Goal: Task Accomplishment & Management: Manage account settings

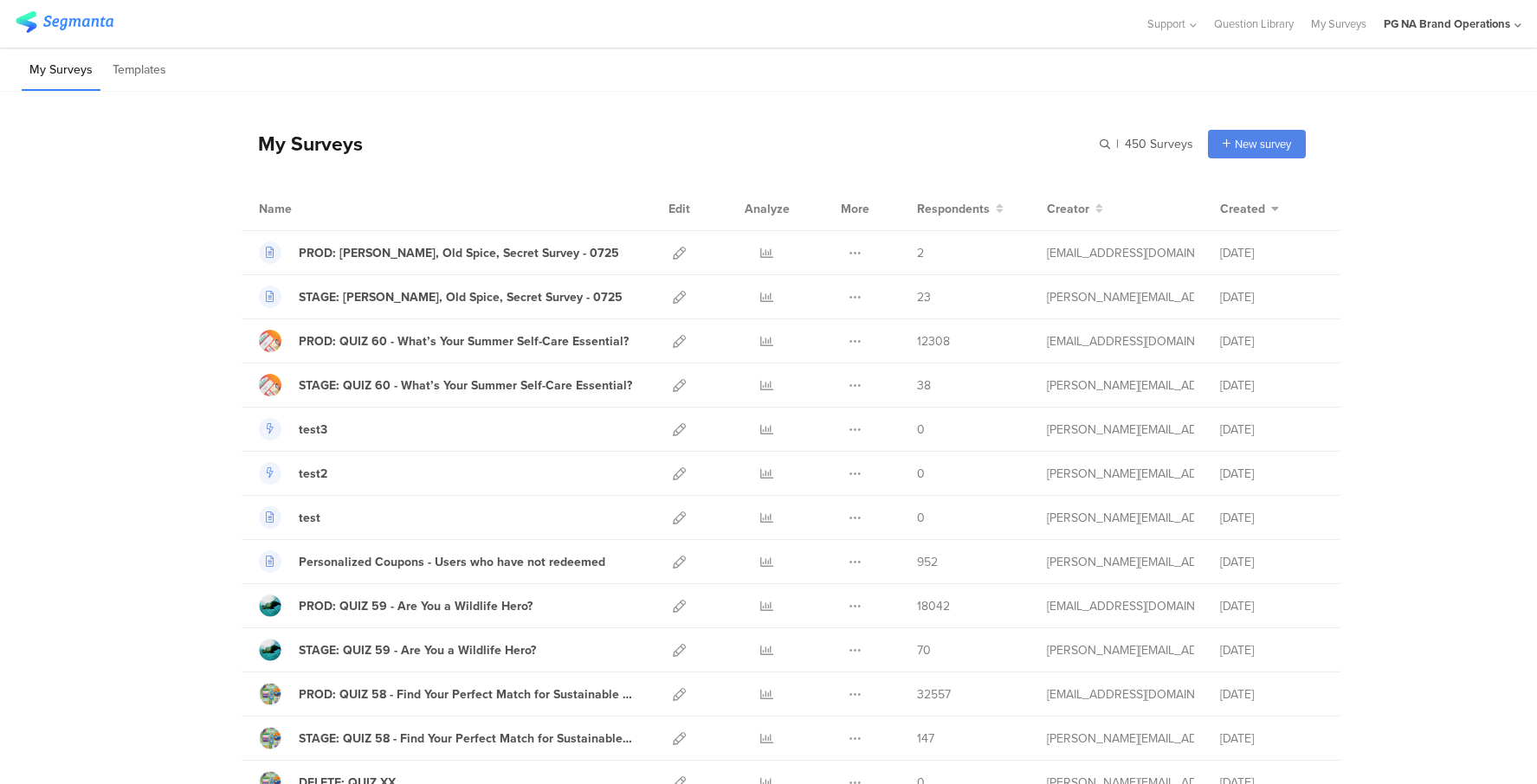
click at [1106, 142] on input "text" at bounding box center [1072, 144] width 243 height 29
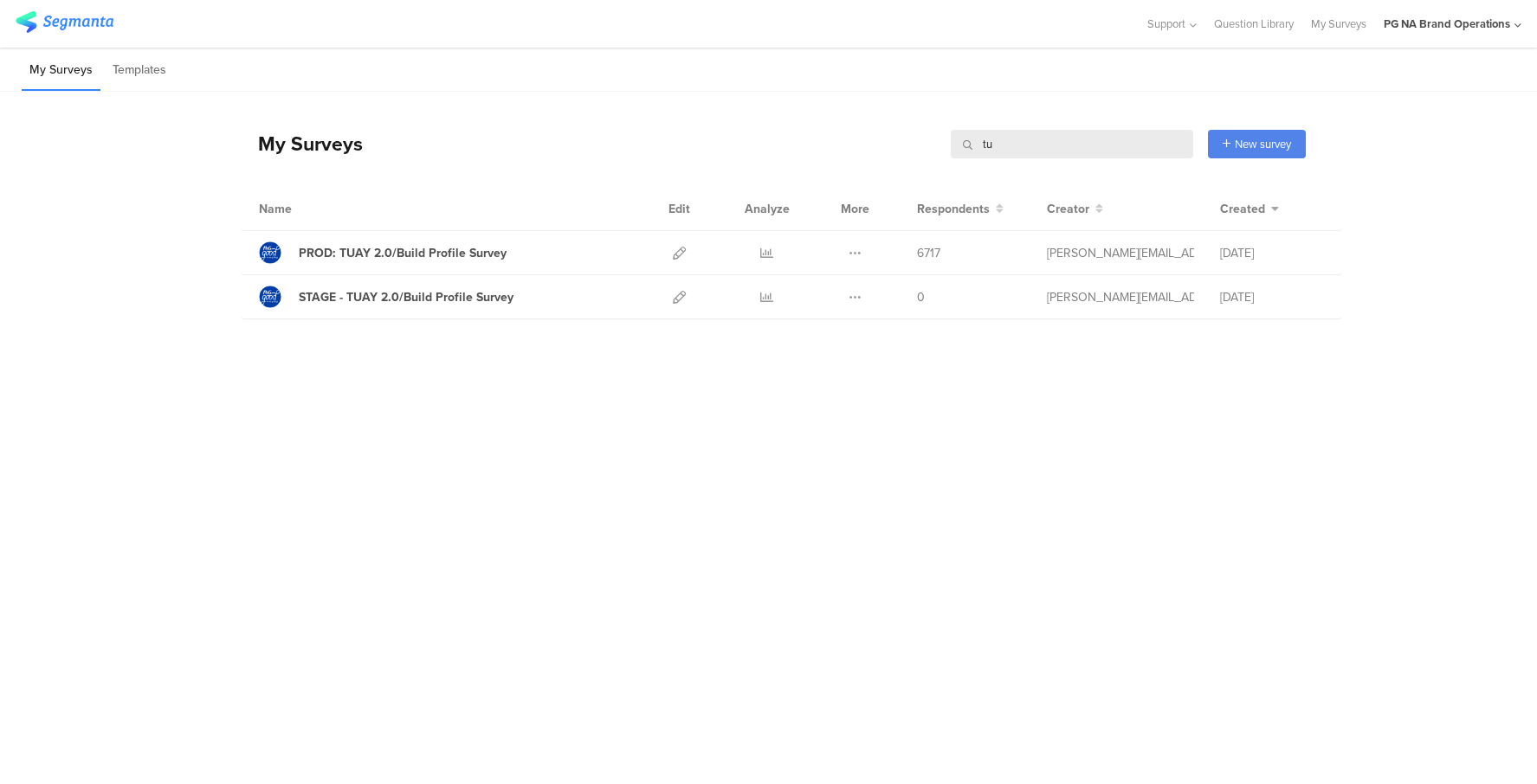
type input "t"
type input "profile"
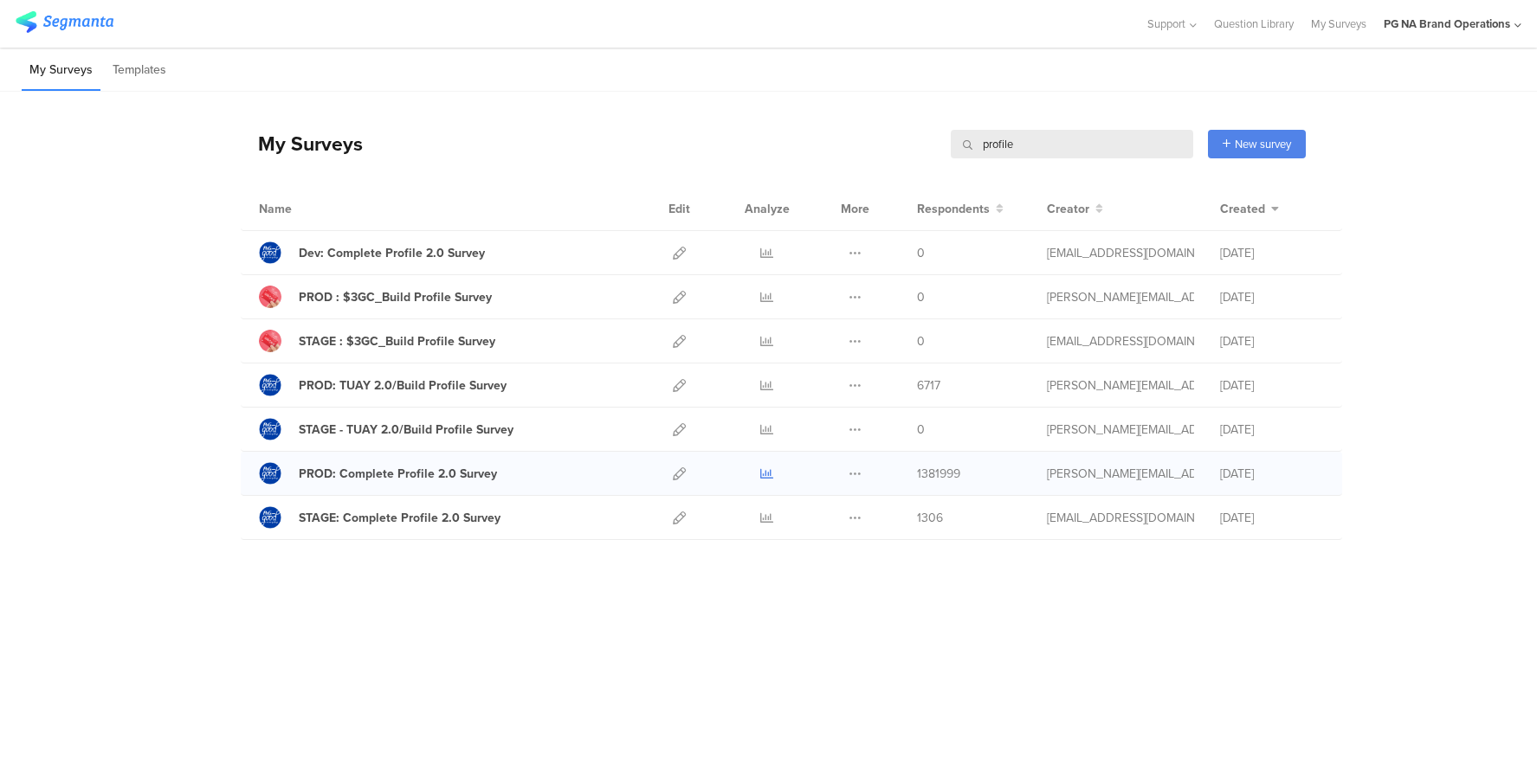
click at [765, 473] on icon at bounding box center [766, 473] width 13 height 13
click at [768, 475] on icon at bounding box center [766, 473] width 13 height 13
click at [30, 22] on img at bounding box center [64, 22] width 98 height 21
drag, startPoint x: 185, startPoint y: 365, endPoint x: 175, endPoint y: 362, distance: 10.4
click at [187, 363] on div "My Surveys profile profile New survey Start from scratch Choose from templates …" at bounding box center [768, 329] width 1537 height 474
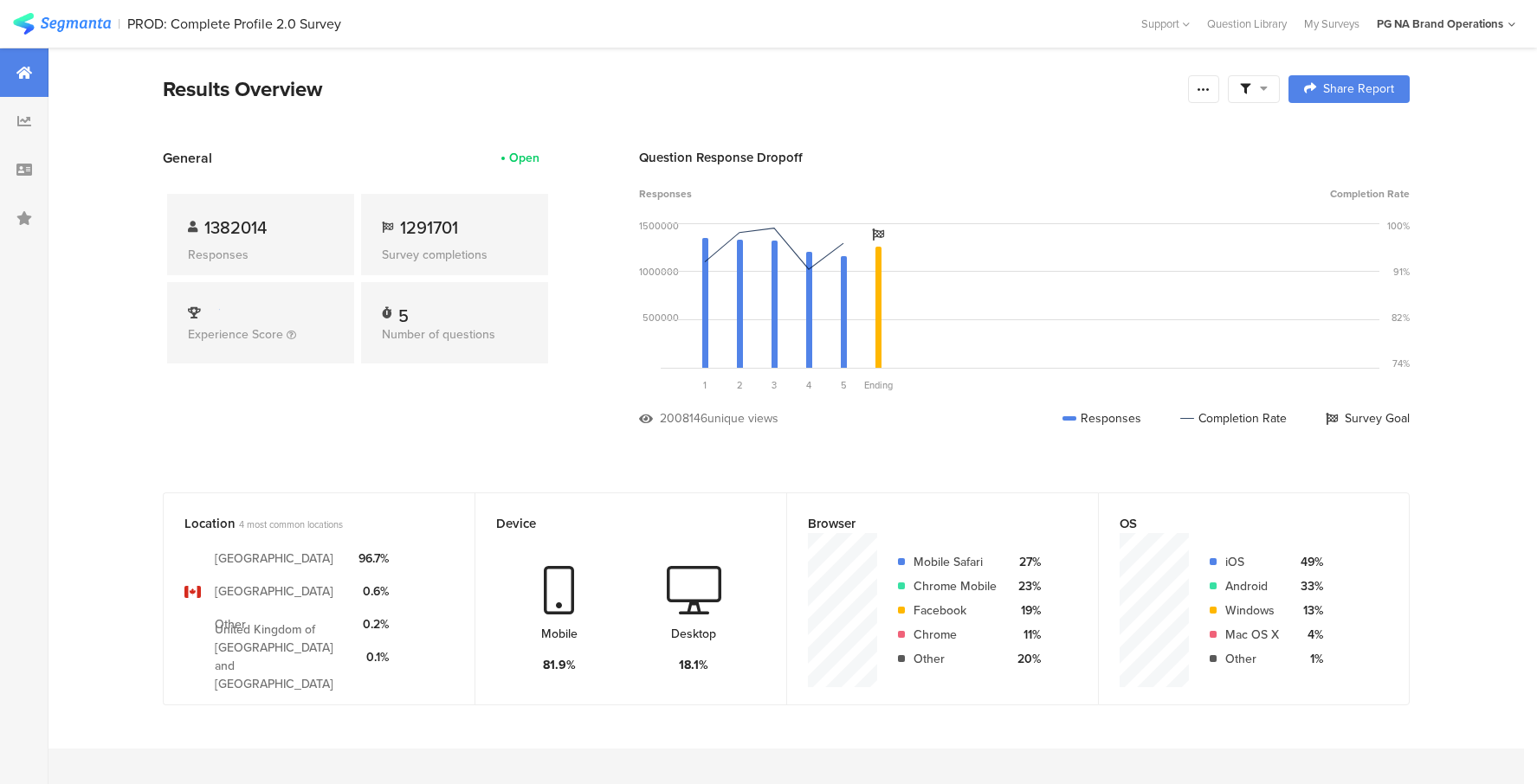
click at [1264, 91] on icon at bounding box center [1263, 89] width 8 height 13
click at [1213, 91] on div at bounding box center [1203, 89] width 31 height 28
click at [875, 113] on section "Results Overview Share Report Share Cancel Share Report Share Report" at bounding box center [785, 110] width 1385 height 74
click at [1213, 88] on div at bounding box center [1203, 89] width 31 height 28
click at [1050, 270] on span "Export Results" at bounding box center [1016, 264] width 78 height 18
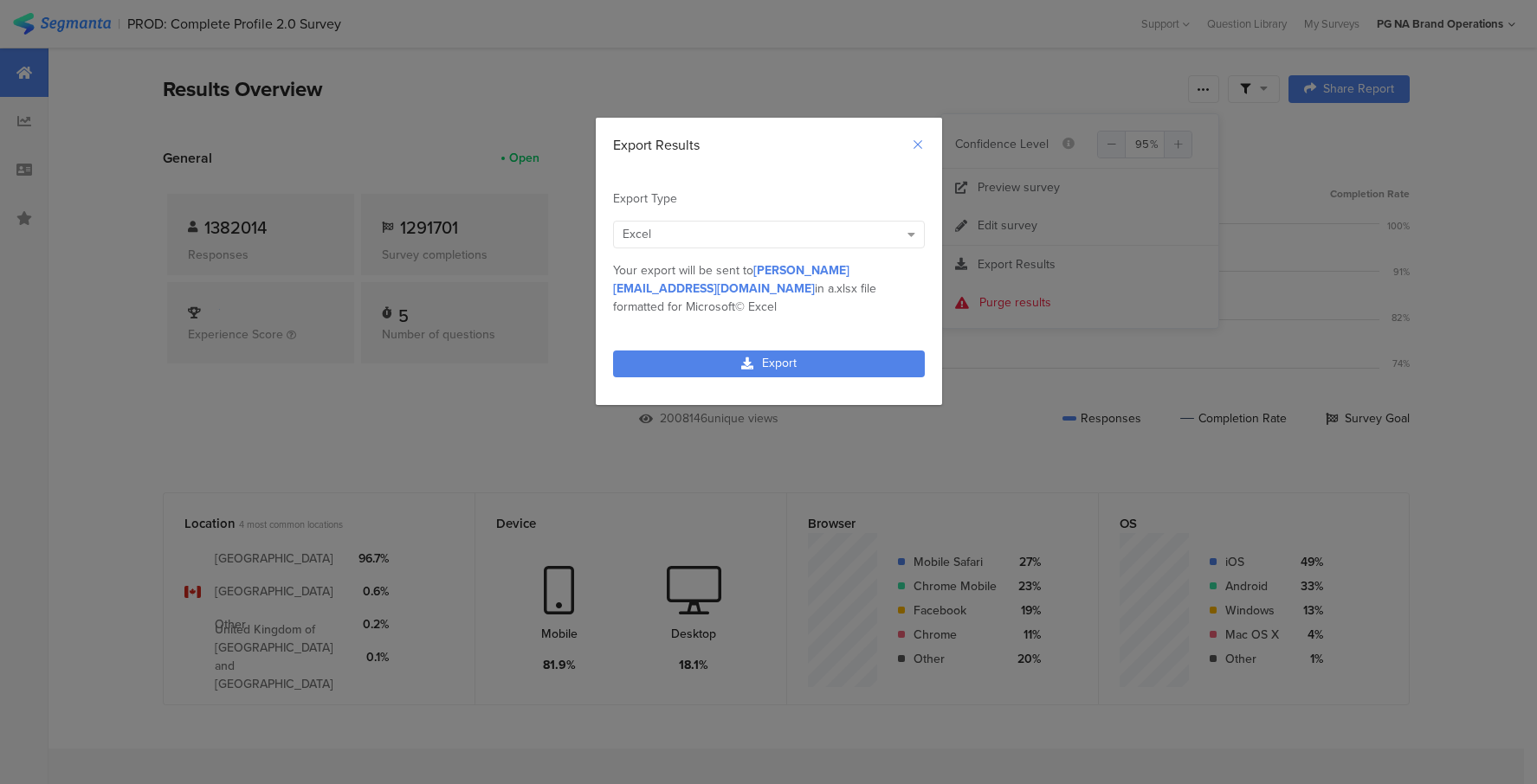
click at [916, 145] on icon "Close" at bounding box center [917, 144] width 13 height 13
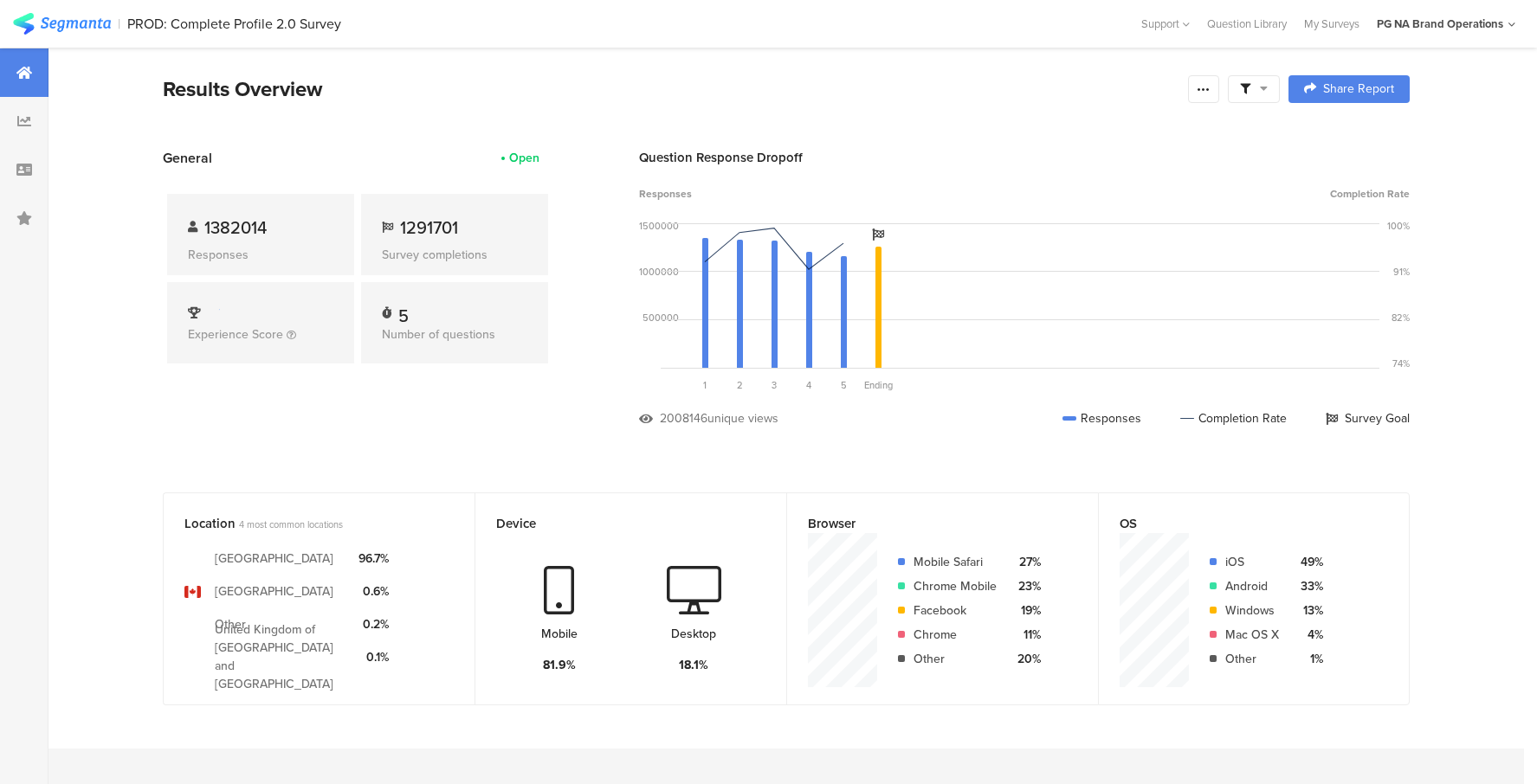
click at [1270, 84] on div at bounding box center [1253, 89] width 52 height 28
click at [1226, 234] on span "Edit Sample" at bounding box center [1209, 232] width 63 height 17
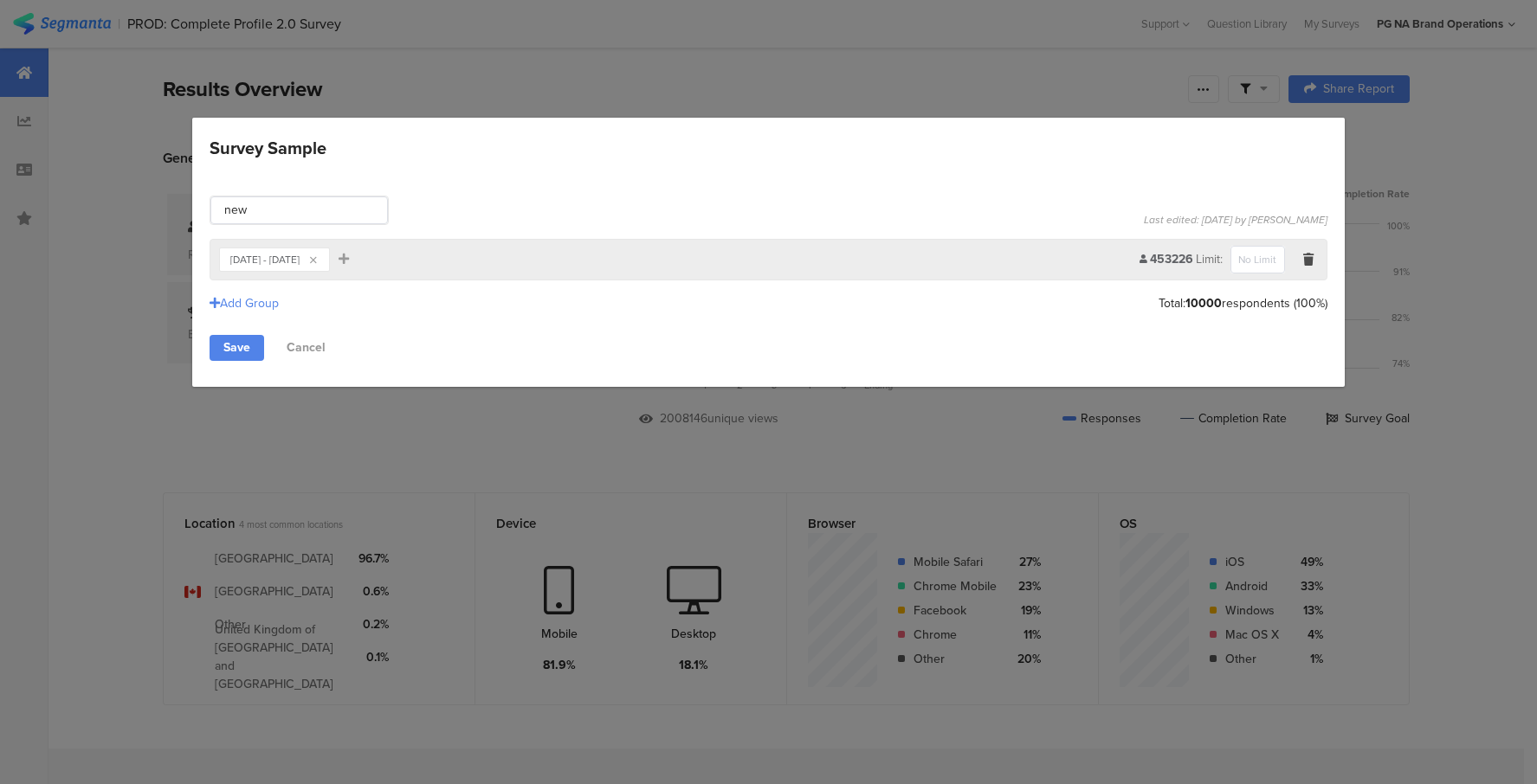
click at [317, 261] on icon "Survey Sample" at bounding box center [313, 260] width 7 height 11
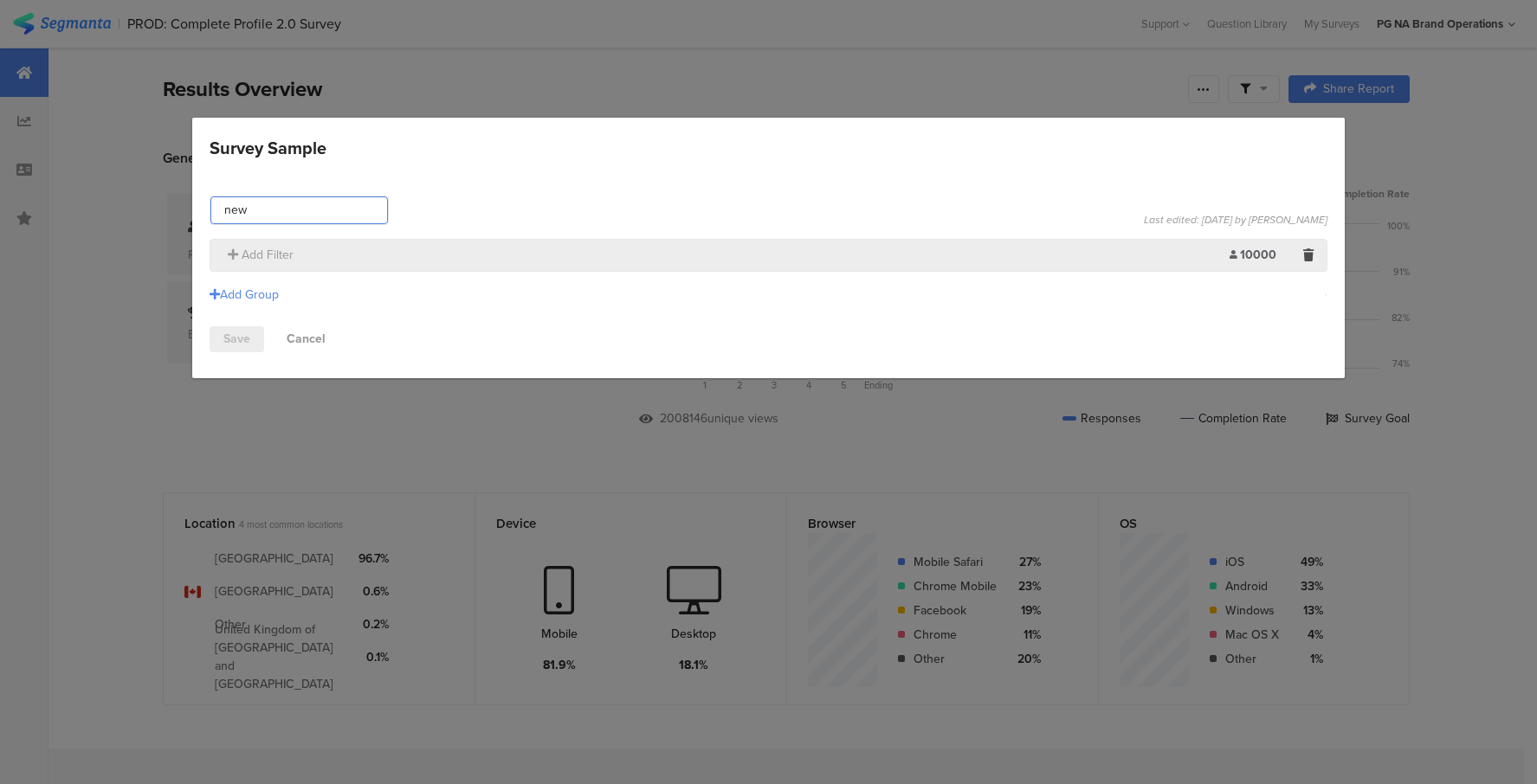
drag, startPoint x: 209, startPoint y: 209, endPoint x: 173, endPoint y: 202, distance: 36.7
click at [173, 202] on div "Survey Sample new Last edited: Jan 15, 2025 by Max Larson Add Filter 10000 Limi…" at bounding box center [768, 392] width 1537 height 784
type input "FY2526"
click at [231, 253] on icon "Survey Sample" at bounding box center [233, 255] width 11 height 13
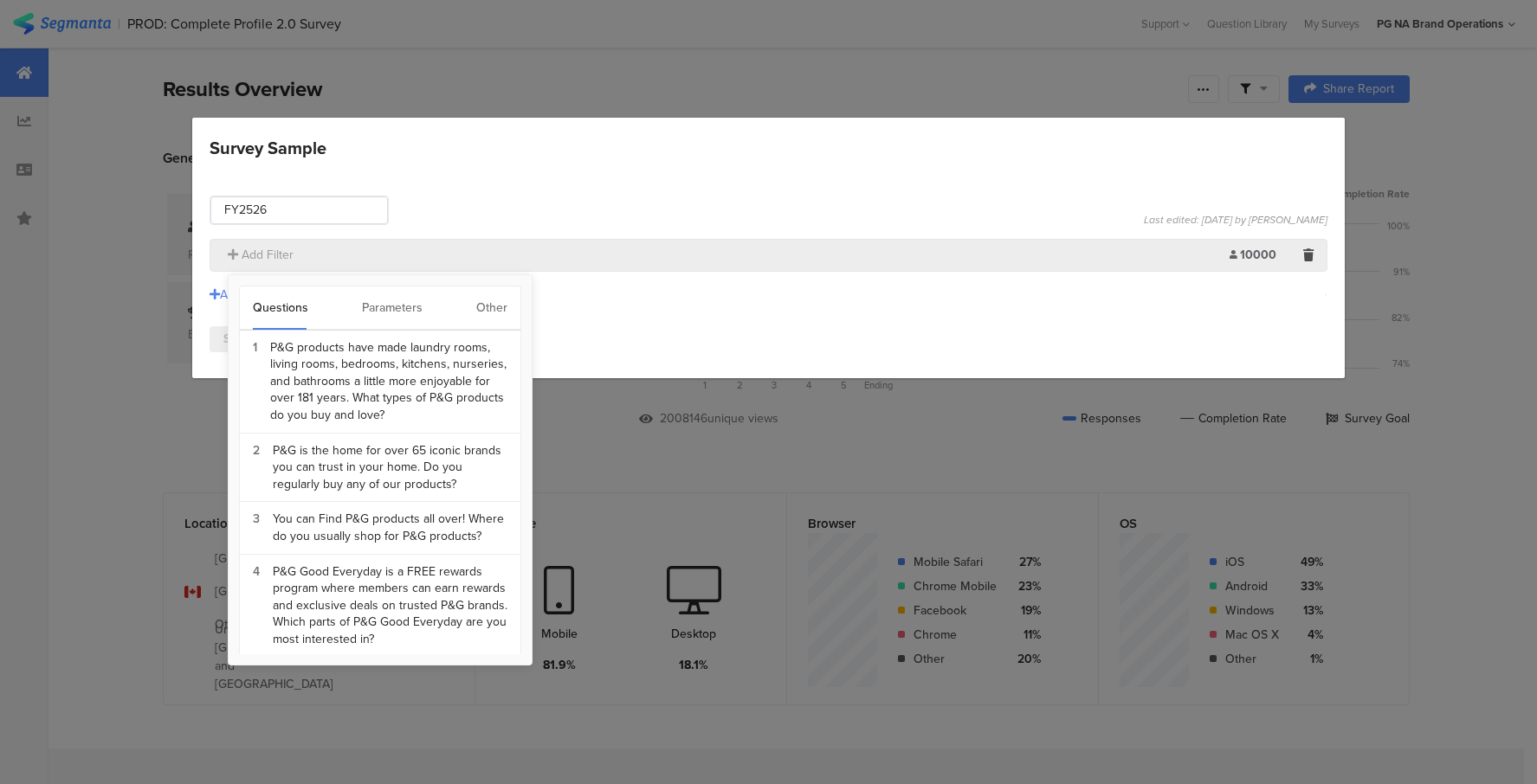
click at [492, 305] on div "Other" at bounding box center [491, 308] width 31 height 43
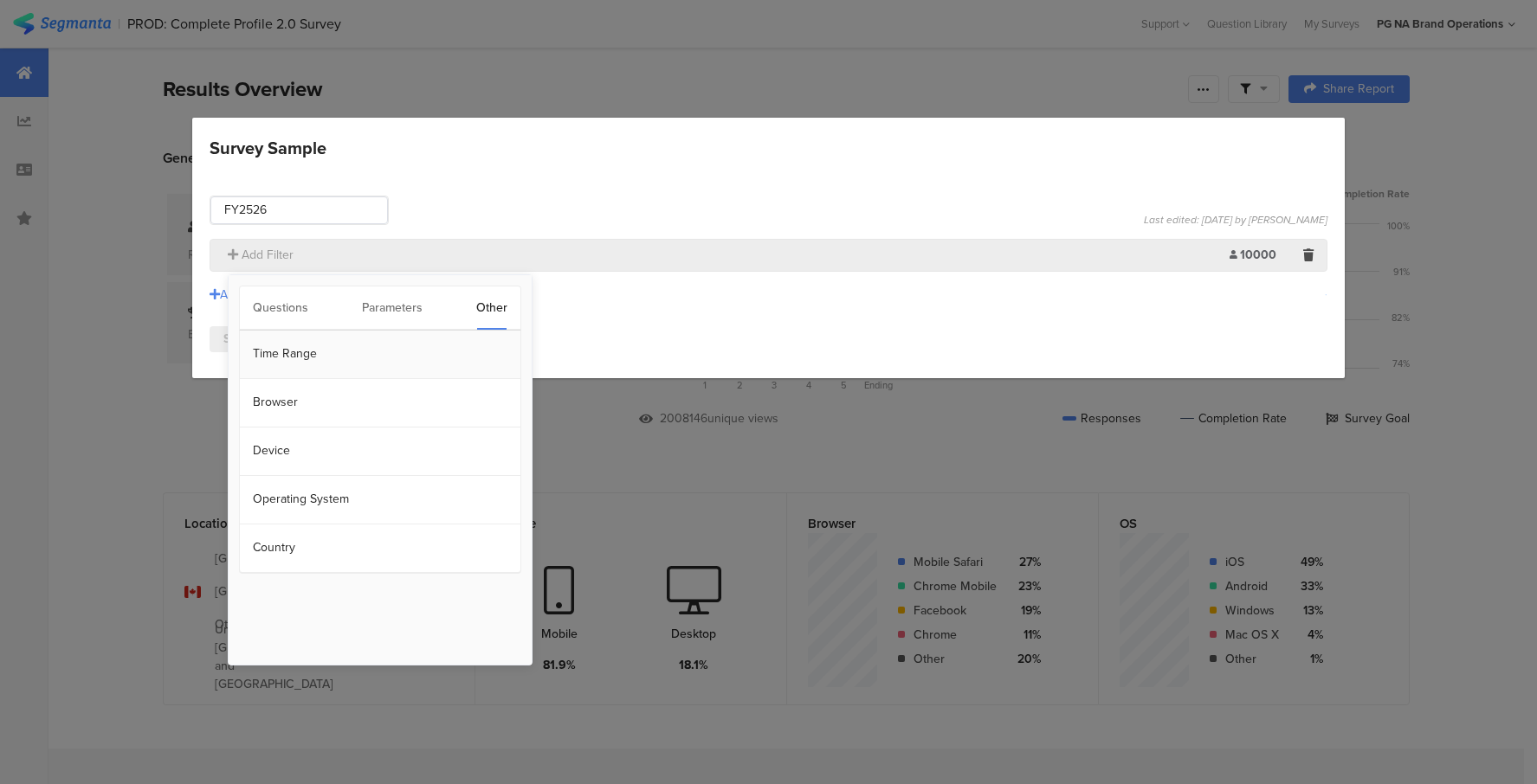
click at [271, 354] on section "Time Range" at bounding box center [380, 354] width 280 height 48
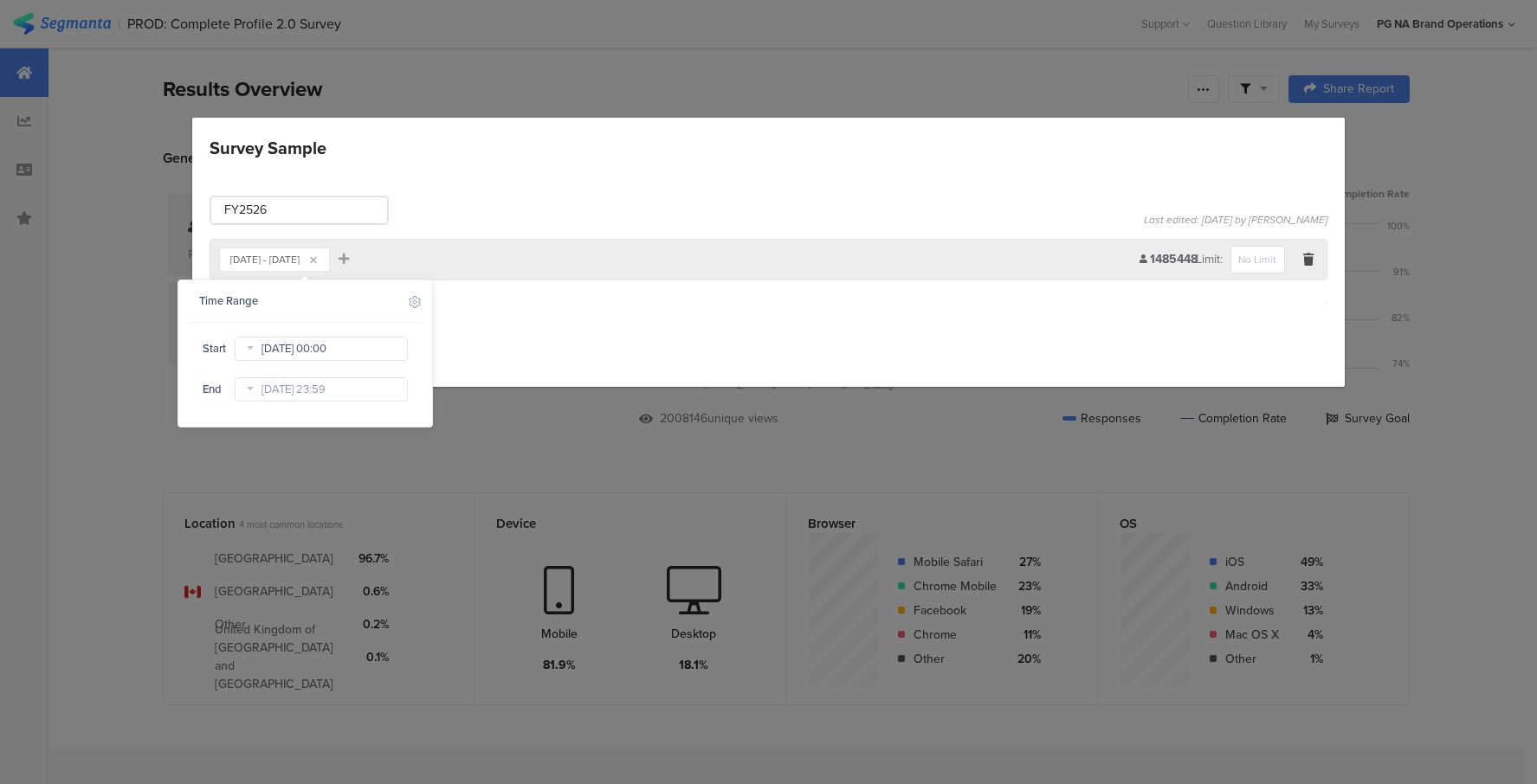
click at [278, 352] on input "May 02 2023 00:00" at bounding box center [320, 348] width 173 height 24
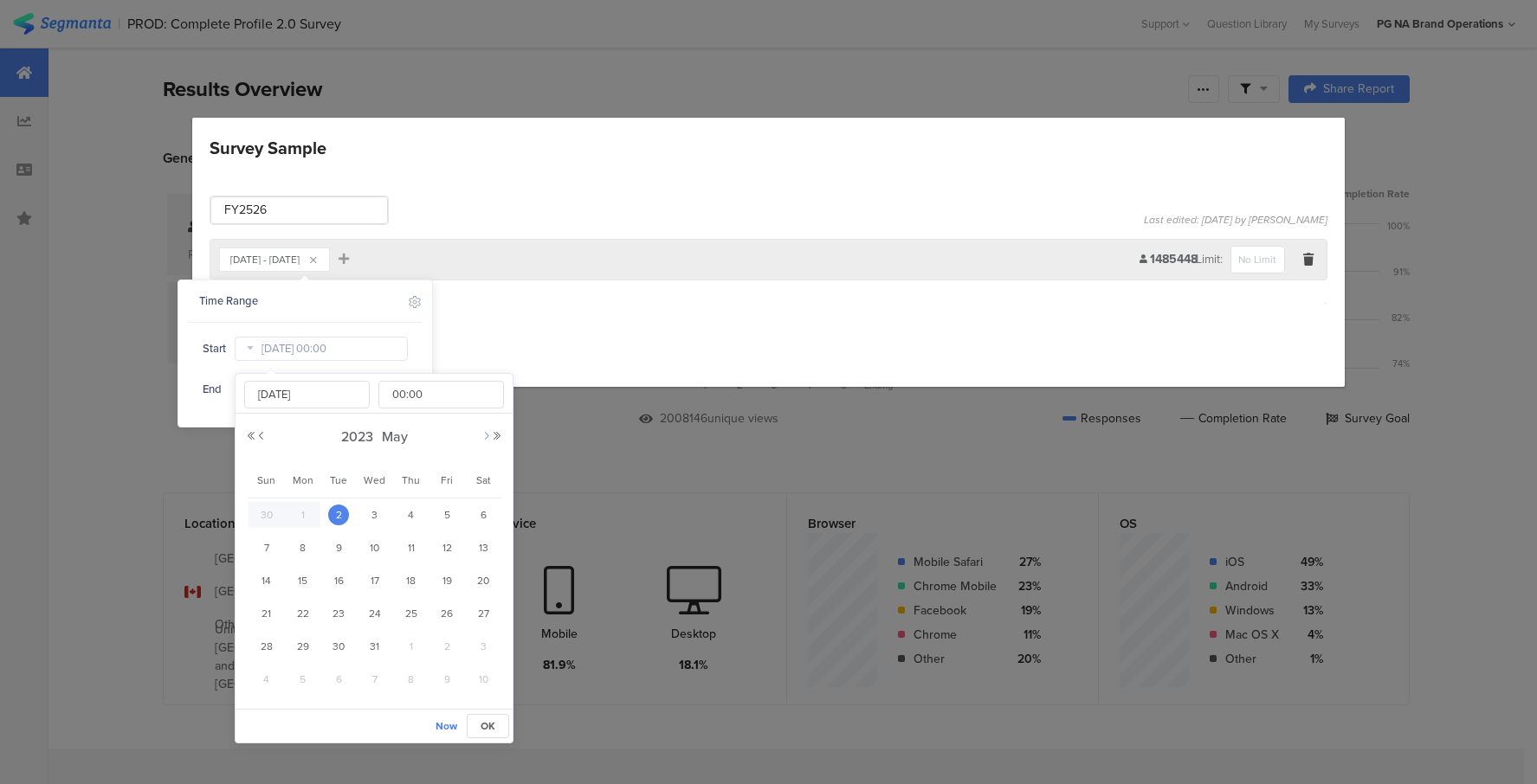
click at [482, 436] on button "Next Month" at bounding box center [487, 437] width 11 height 11
click at [483, 435] on button "Next Month" at bounding box center [487, 437] width 11 height 11
click at [484, 513] on span "1" at bounding box center [482, 515] width 21 height 21
type input "Jul 01 2023 00:00"
type input "Jul 01 2023"
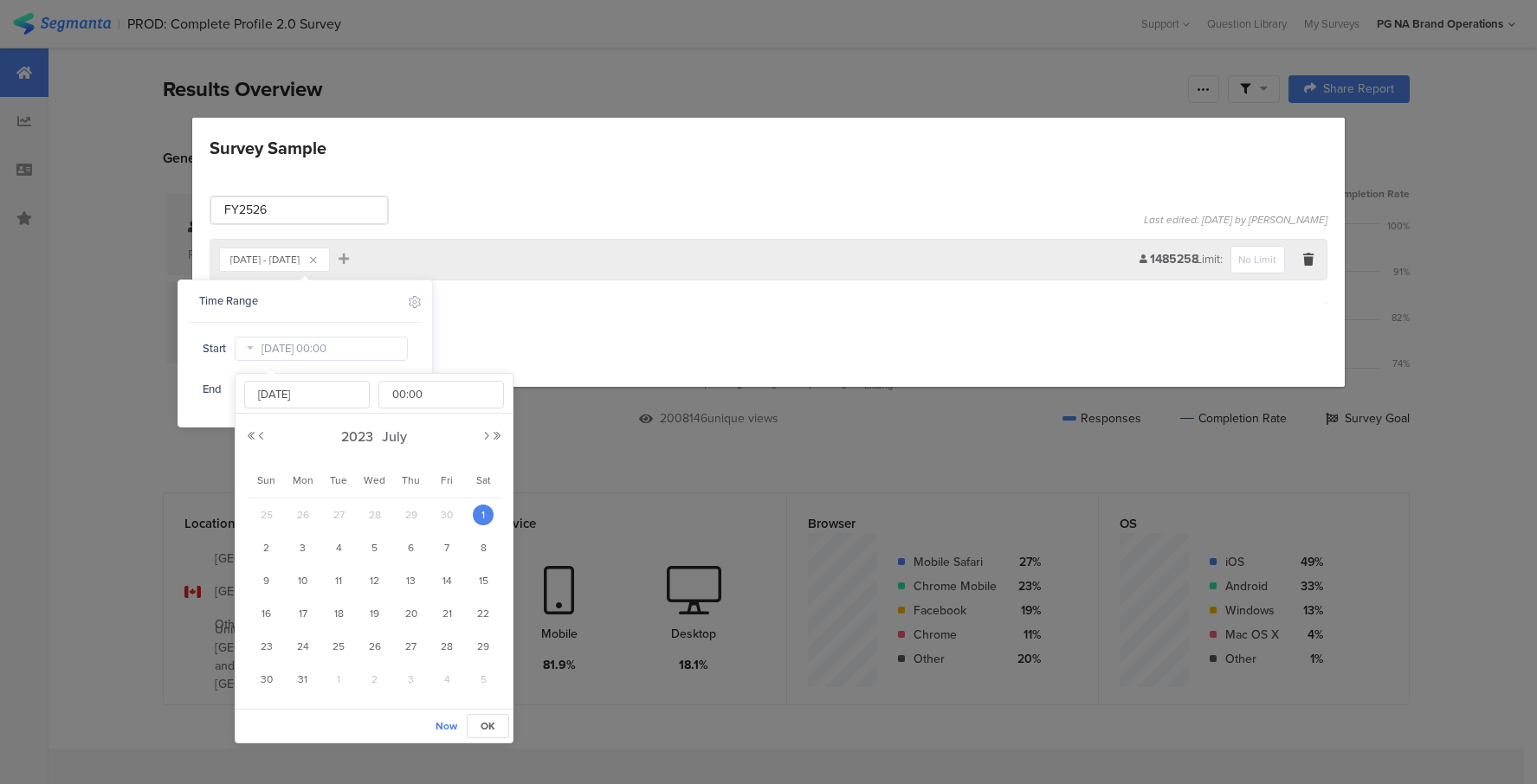
click at [486, 727] on span "OK" at bounding box center [488, 726] width 14 height 15
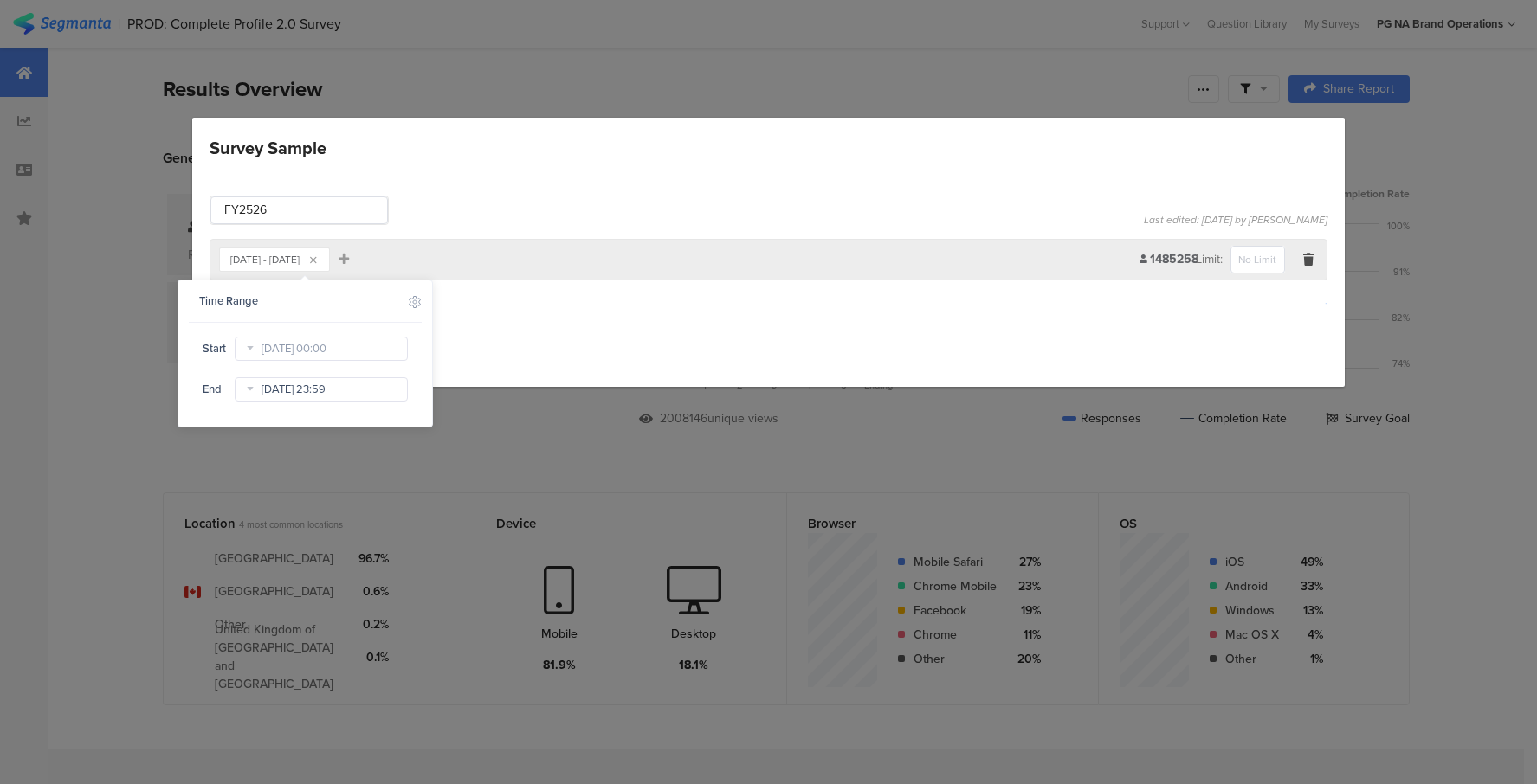
click at [270, 391] on input "Aug 13 2025 23:59" at bounding box center [320, 389] width 173 height 24
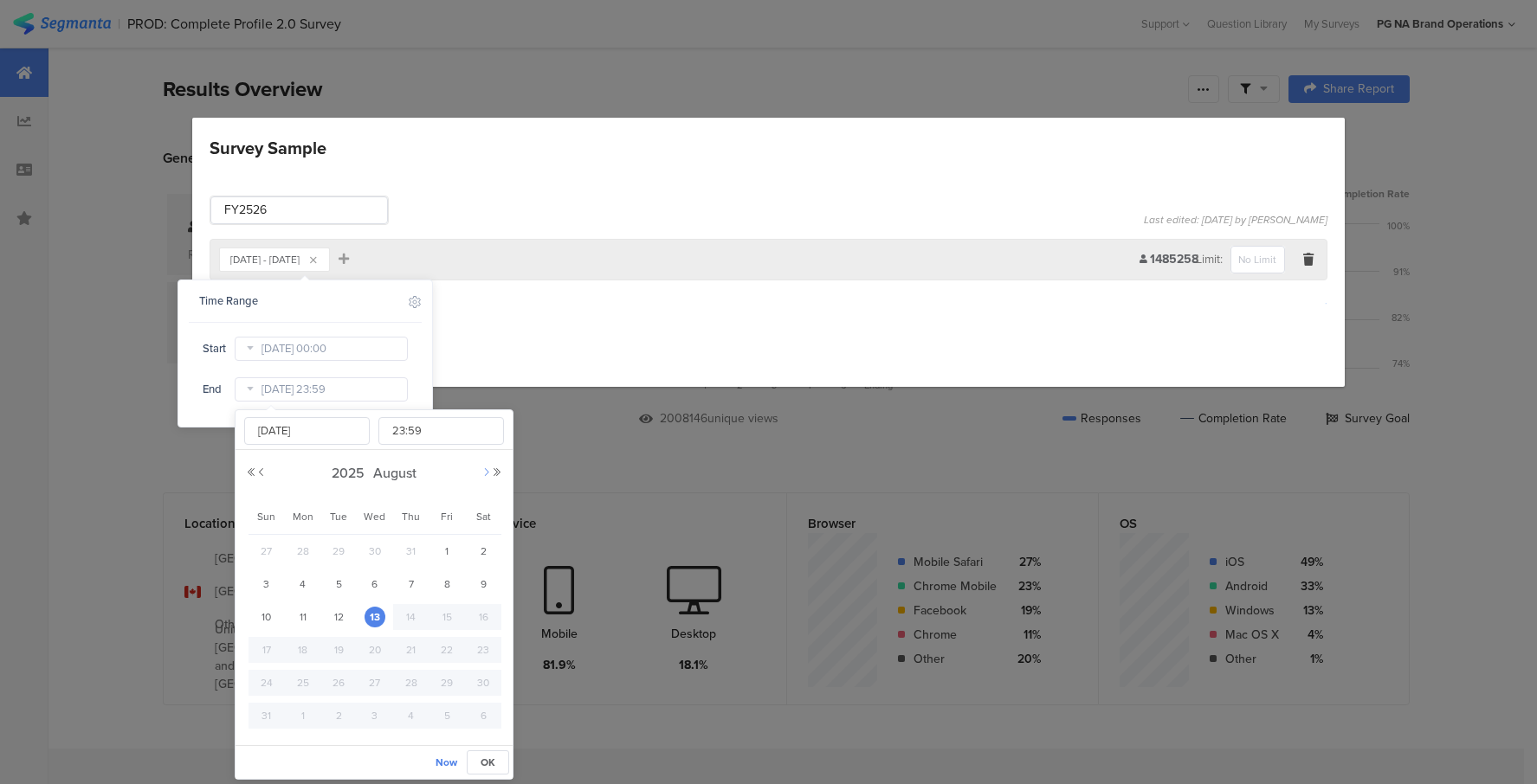
click at [484, 472] on button "Next Month" at bounding box center [487, 473] width 11 height 11
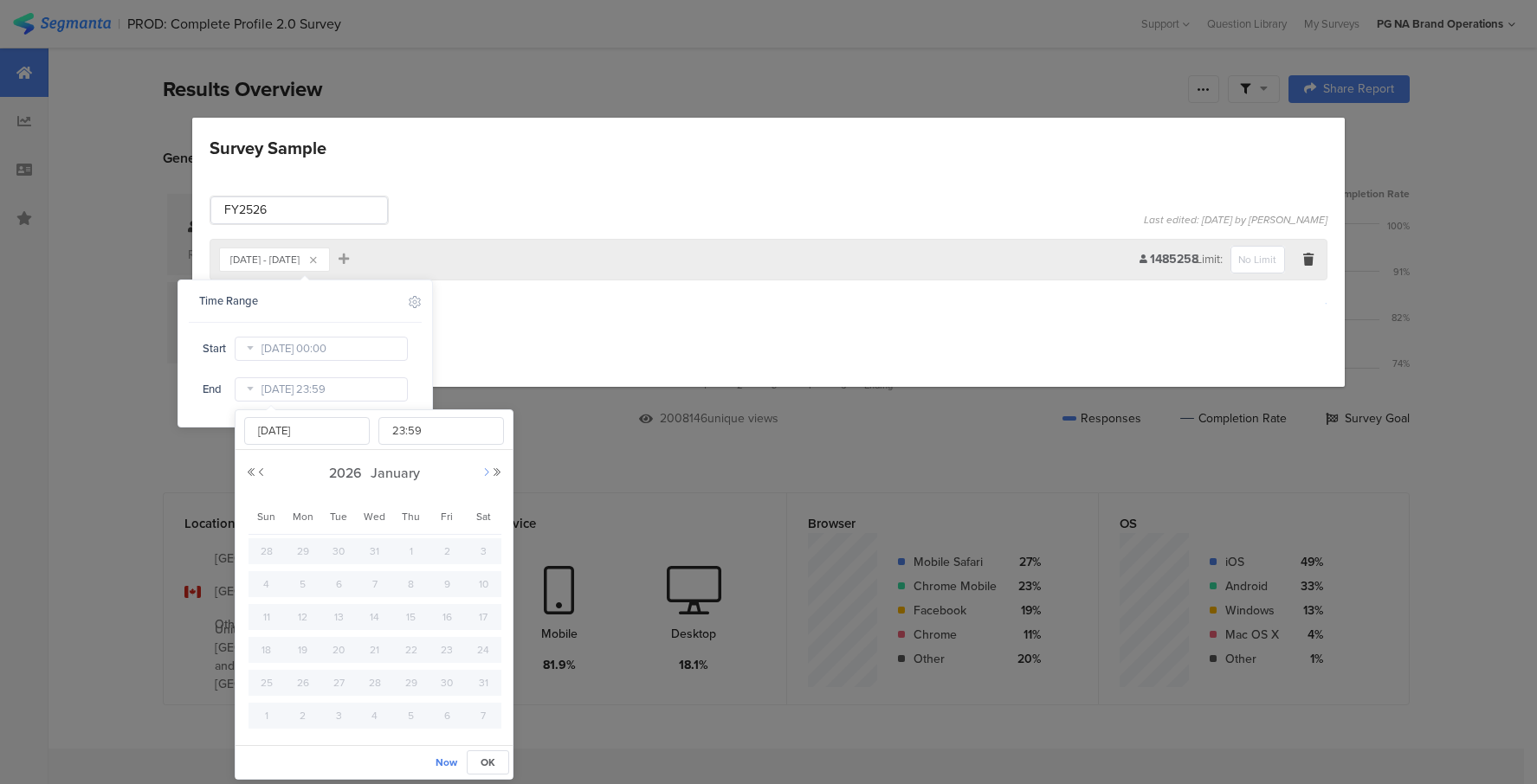
click at [484, 472] on button "Next Month" at bounding box center [487, 473] width 11 height 11
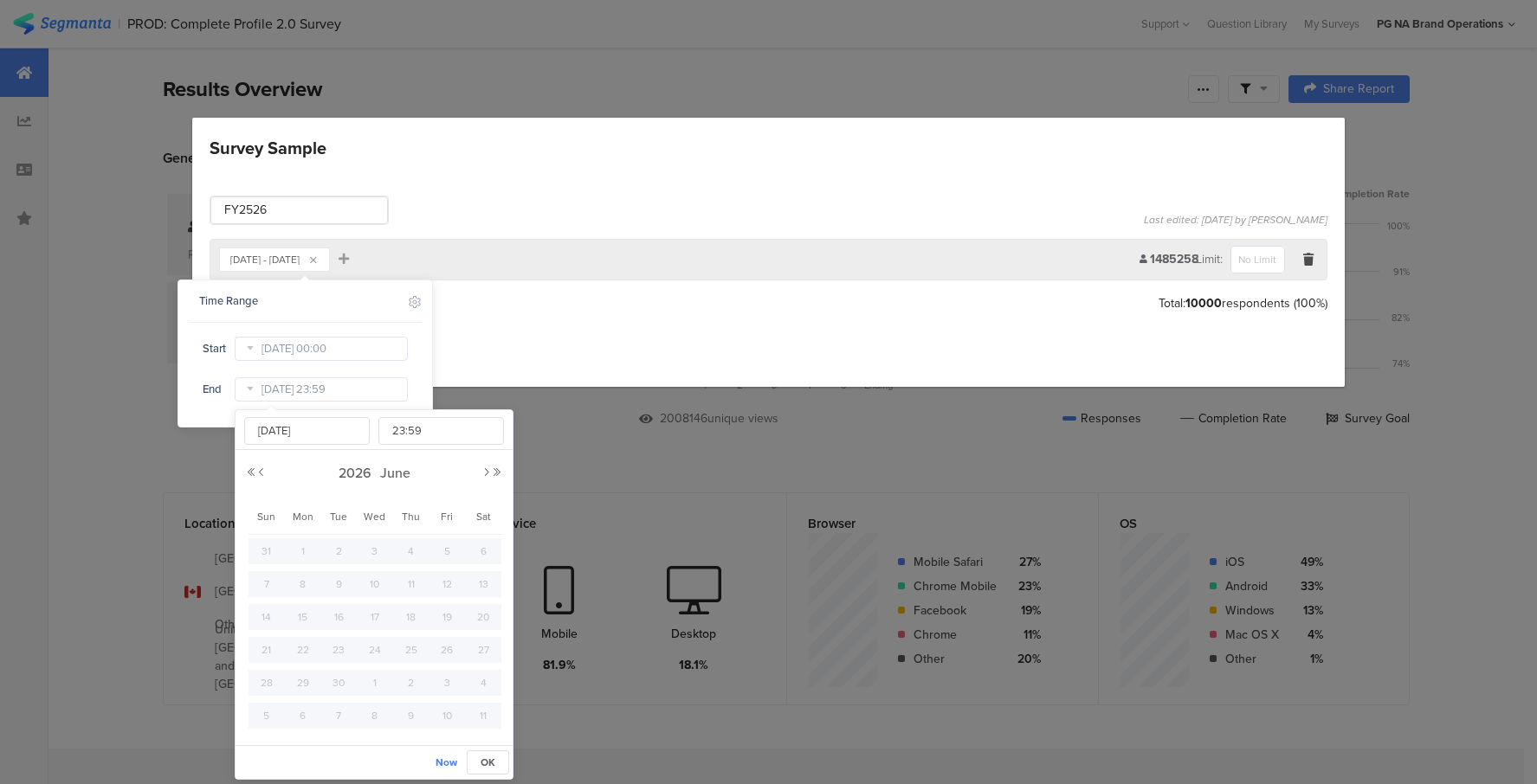
drag, startPoint x: 483, startPoint y: 469, endPoint x: 477, endPoint y: 481, distance: 13.4
click at [483, 469] on button "Next Month" at bounding box center [487, 473] width 11 height 11
click at [375, 551] on span "1" at bounding box center [374, 550] width 21 height 21
click at [448, 765] on span "Now" at bounding box center [446, 762] width 21 height 15
type input "Aug 13 2025 10:37"
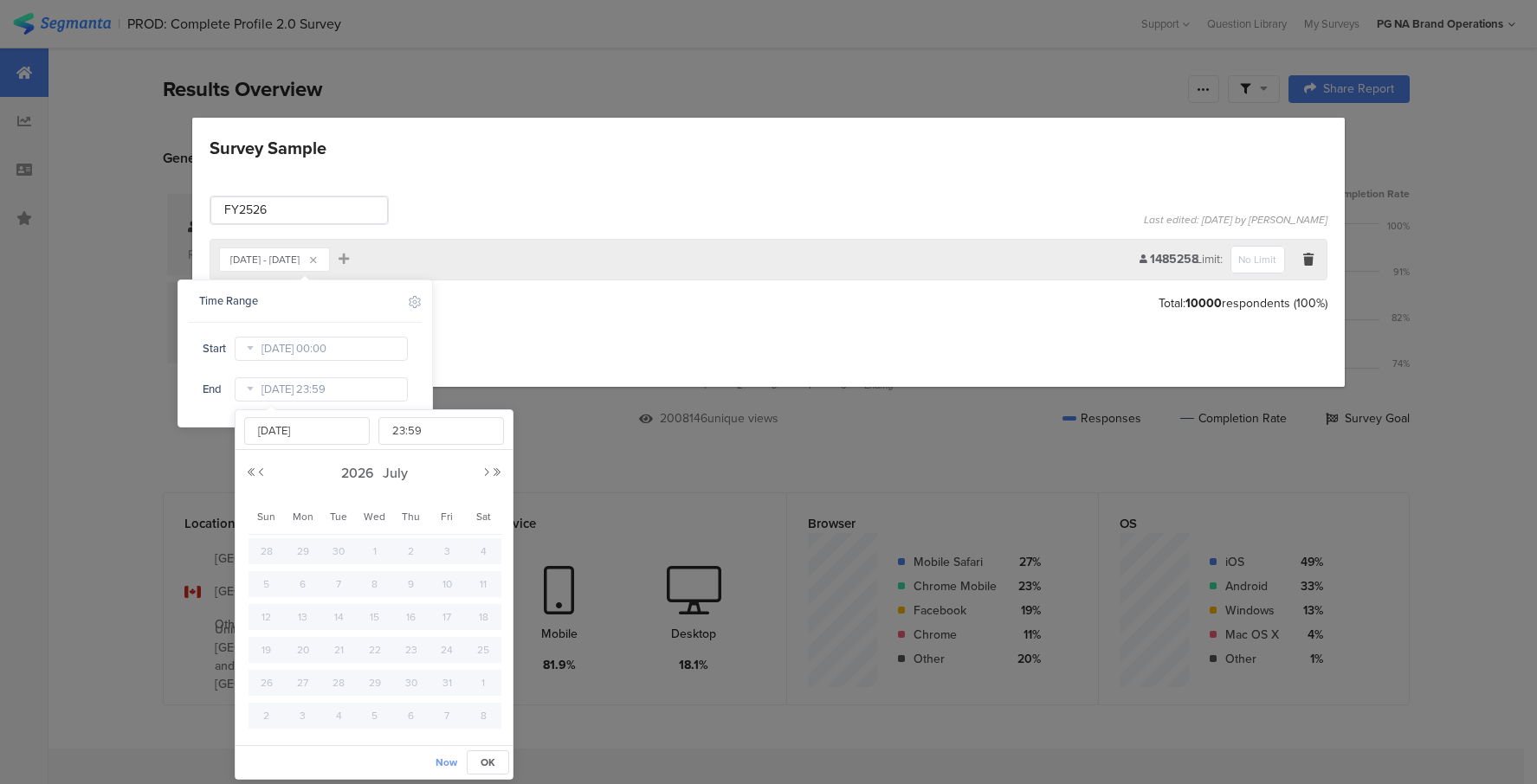
type input "10:37"
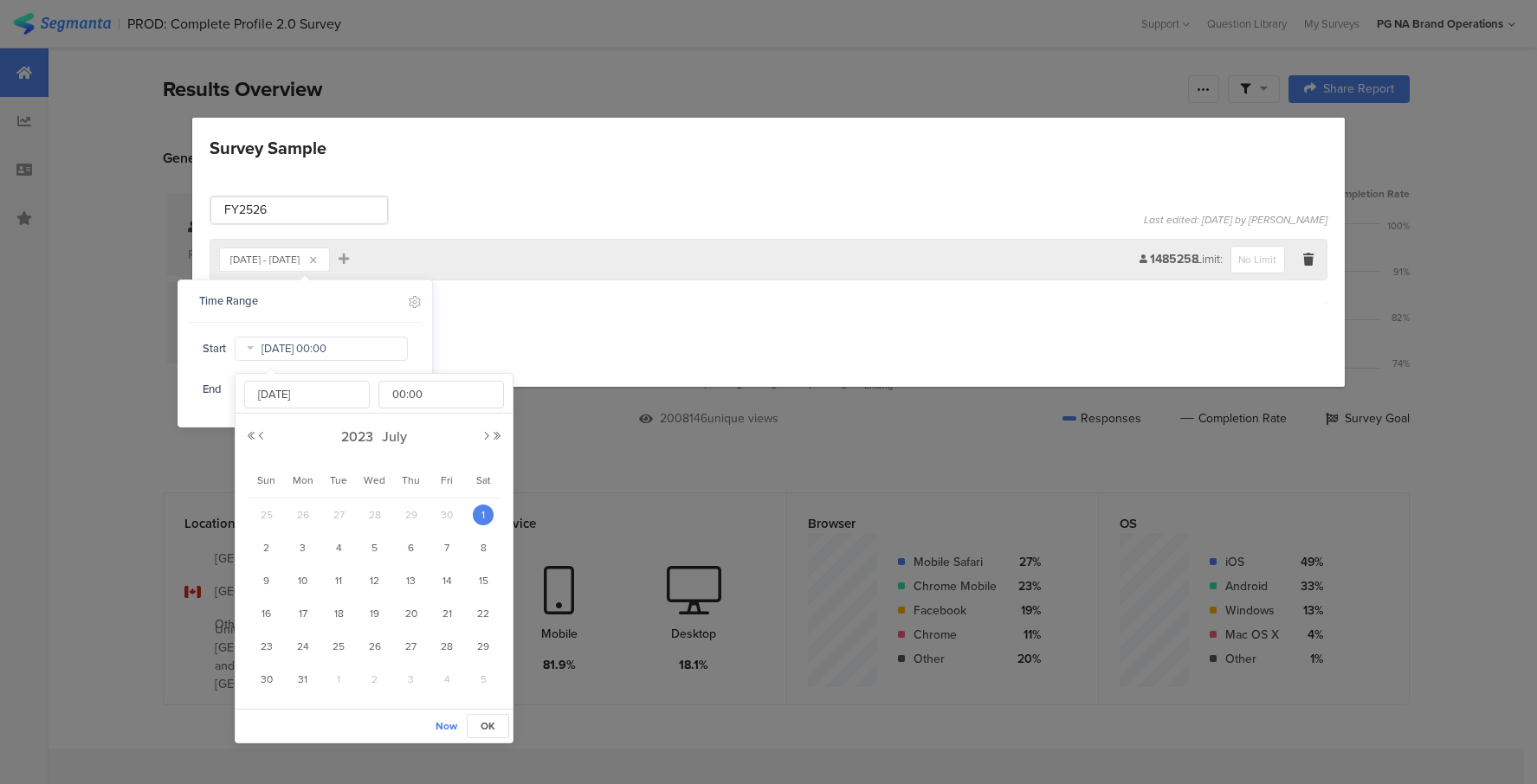
click at [357, 356] on input "Jul 01 2023 00:00" at bounding box center [320, 348] width 173 height 24
click at [326, 396] on input "Jul 01 2023" at bounding box center [307, 395] width 125 height 28
type input "Jul 01 2025"
type input "Jul 01 2025 00:00"
click at [487, 729] on span "OK" at bounding box center [488, 726] width 14 height 15
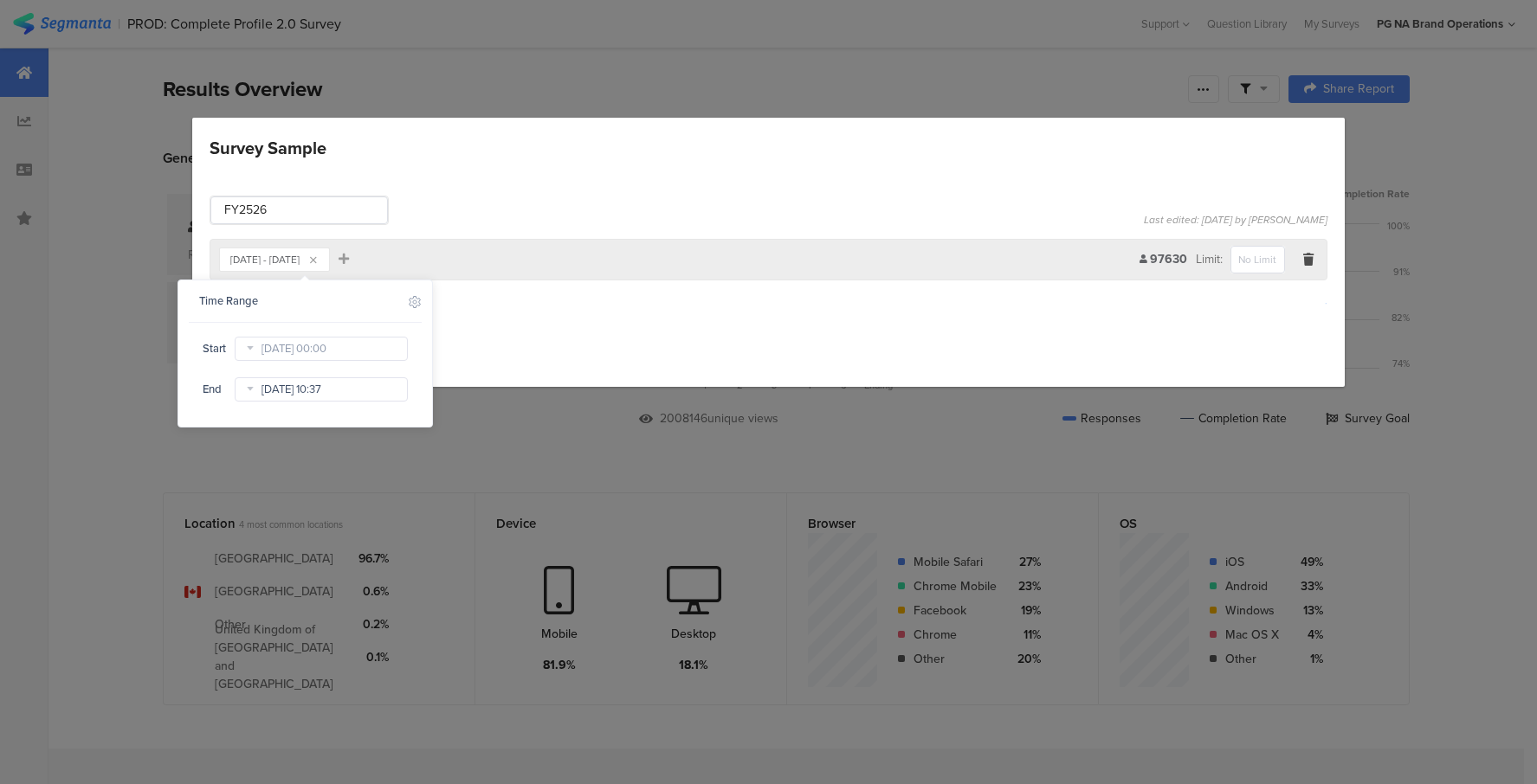
click at [303, 387] on input "Aug 13 2025 10:37" at bounding box center [320, 389] width 173 height 24
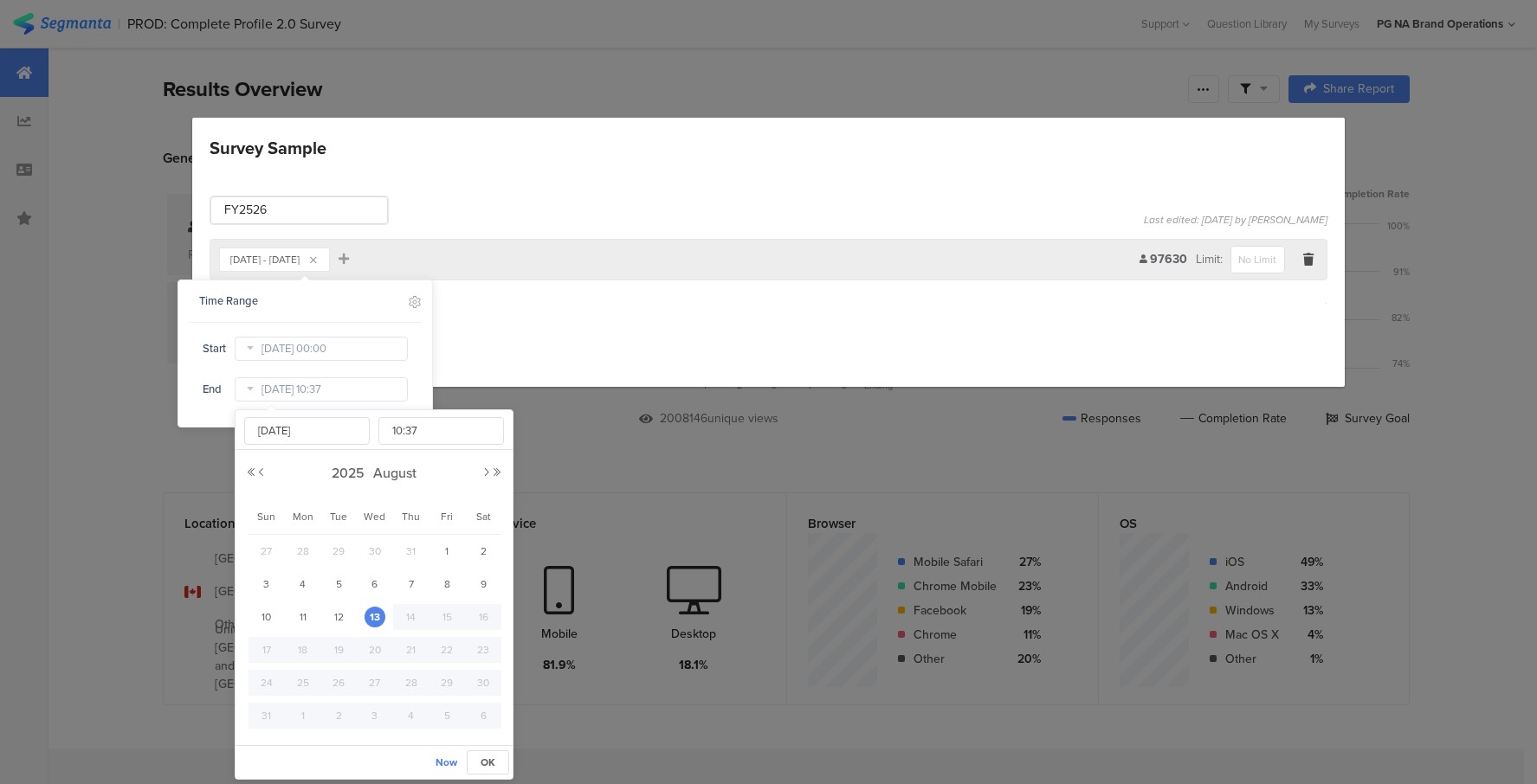
click at [440, 764] on span "Now" at bounding box center [446, 762] width 21 height 15
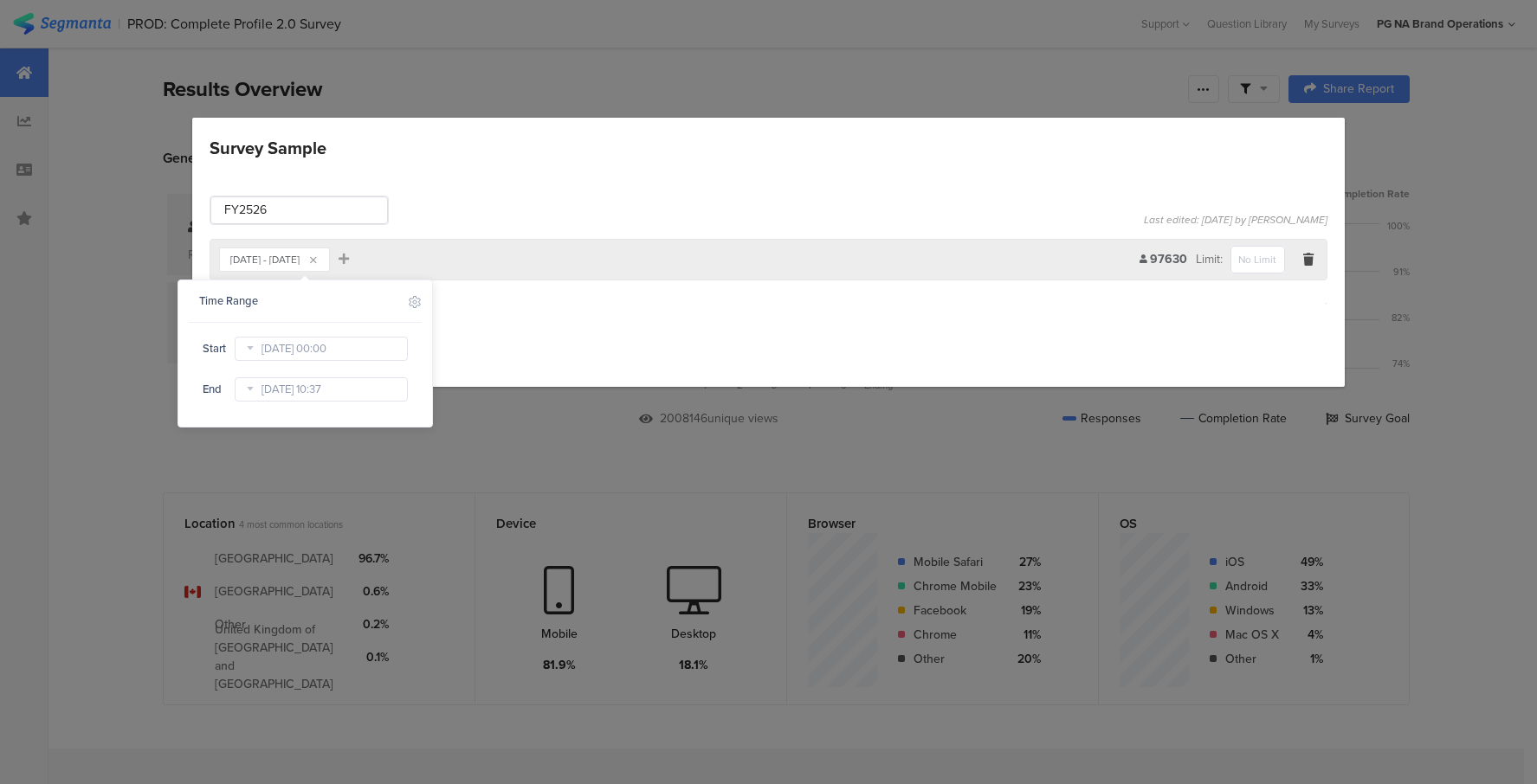
click at [621, 354] on div "Save Cancel" at bounding box center [768, 347] width 1118 height 26
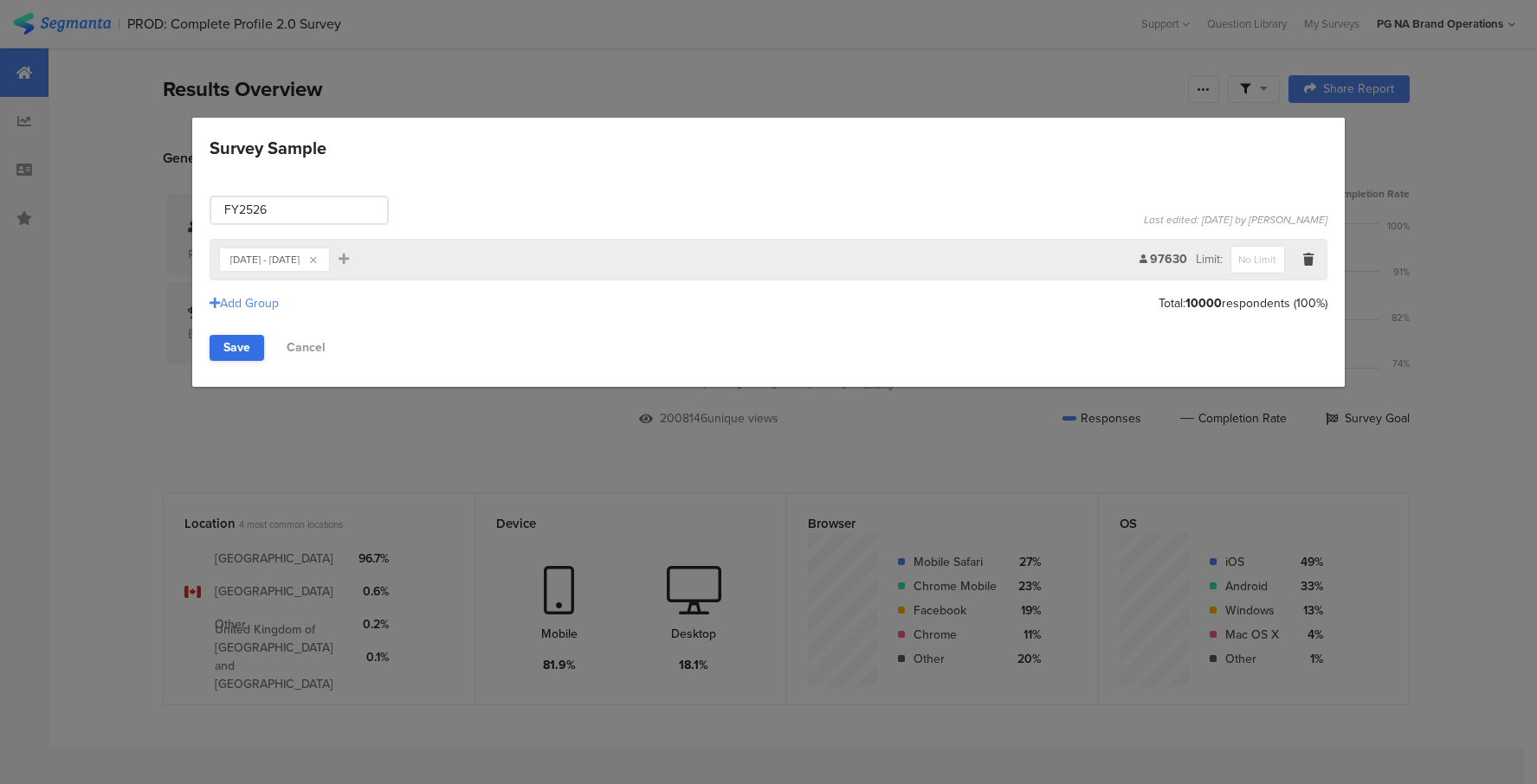
click at [237, 350] on link "Save" at bounding box center [236, 347] width 55 height 26
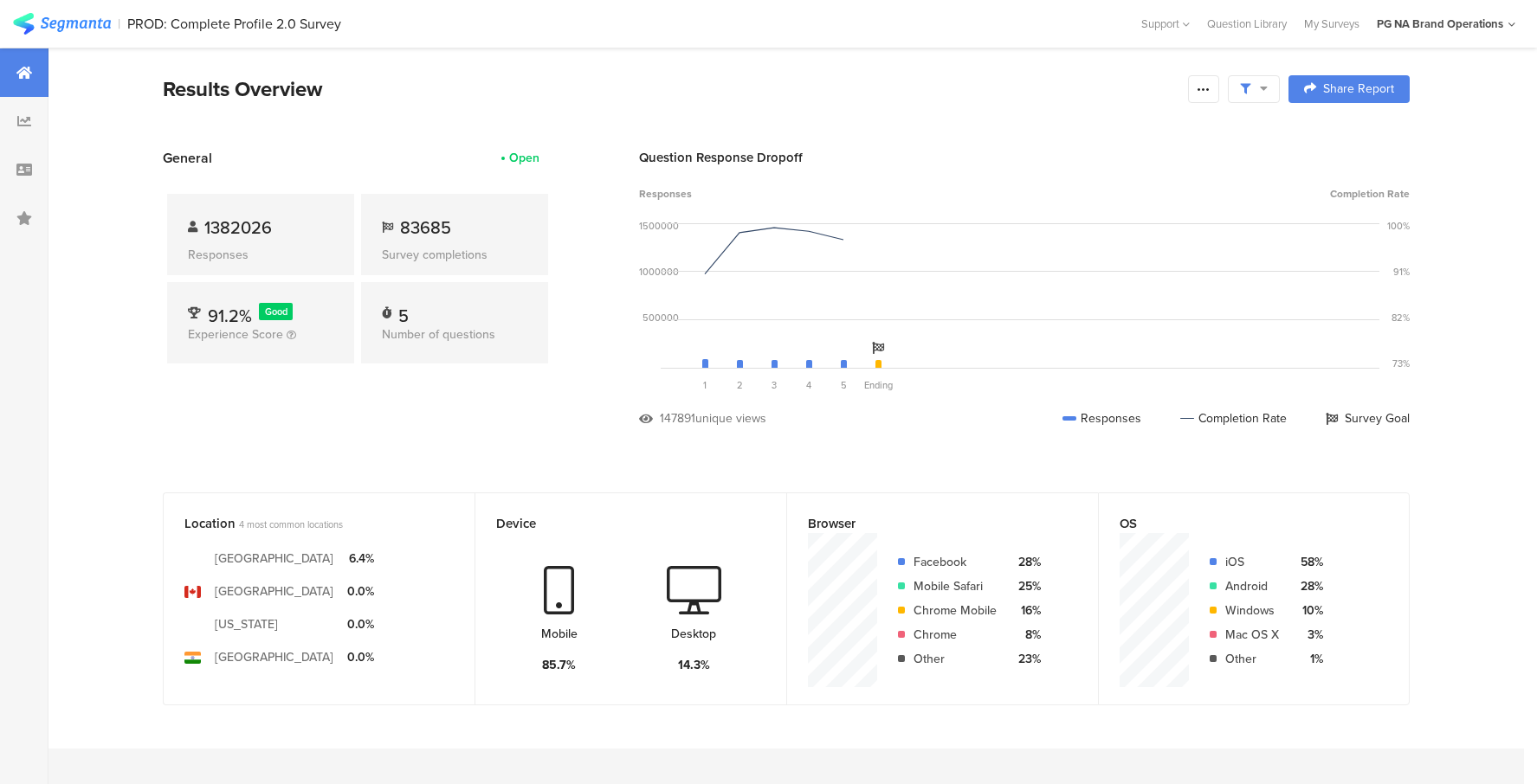
click at [932, 453] on div "Question Response Dropoff Responses Completion Rate 1500000 1000000 500000 0 So…" at bounding box center [1024, 300] width 771 height 305
click at [1200, 95] on icon at bounding box center [1203, 89] width 13 height 13
click at [707, 272] on div "Question 1 P&G products have made laundry rooms, living rooms, bedrooms, kitche…" at bounding box center [704, 295] width 35 height 171
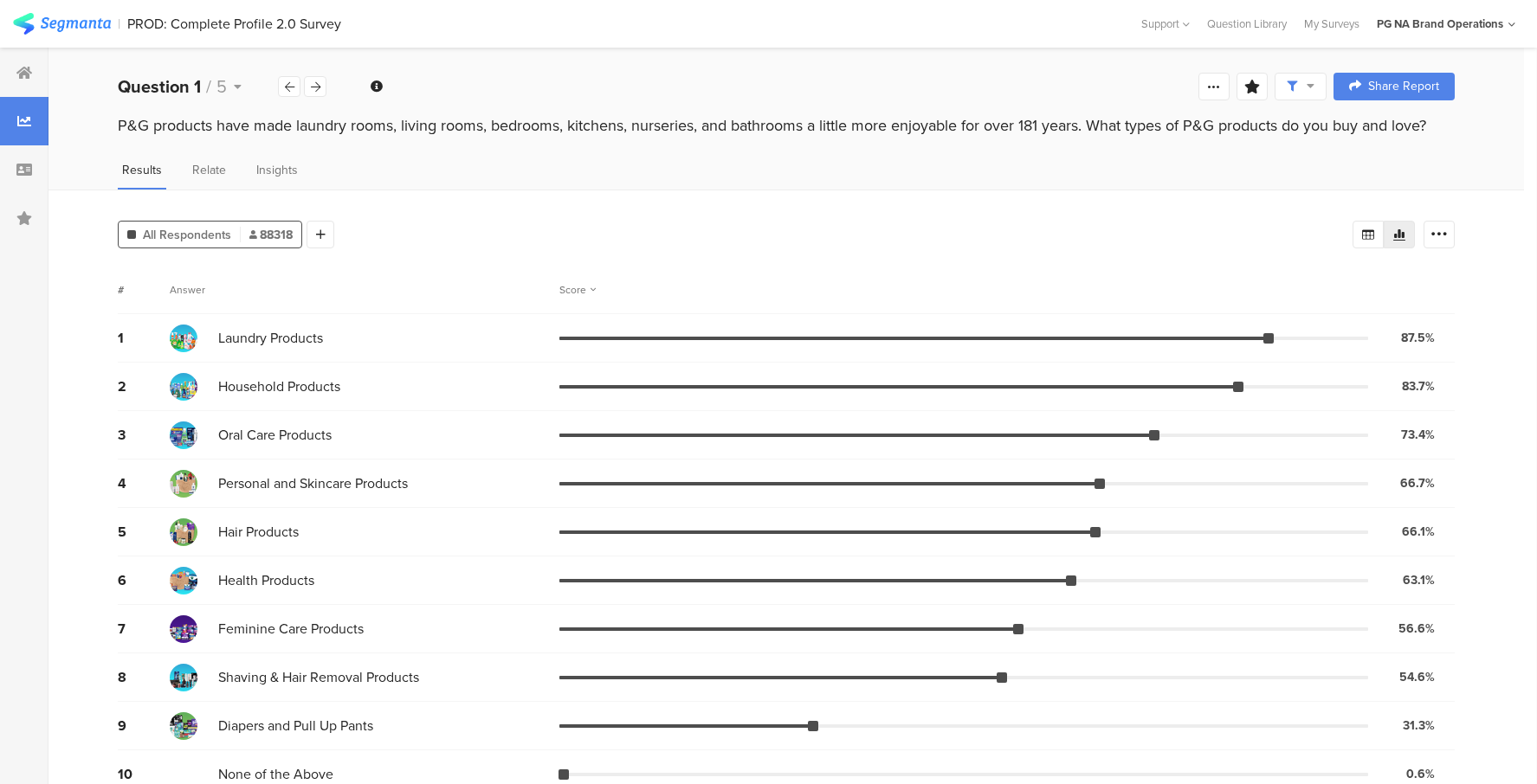
click at [27, 121] on icon at bounding box center [23, 121] width 13 height 13
click at [27, 118] on icon at bounding box center [23, 121] width 13 height 13
click at [1225, 88] on div at bounding box center [1214, 86] width 31 height 28
click at [1087, 81] on div "Welcome page 1 P&G products have made laundry rooms, living rooms, bedrooms, ki…" at bounding box center [786, 87] width 1475 height 55
click at [237, 85] on icon at bounding box center [237, 87] width 8 height 13
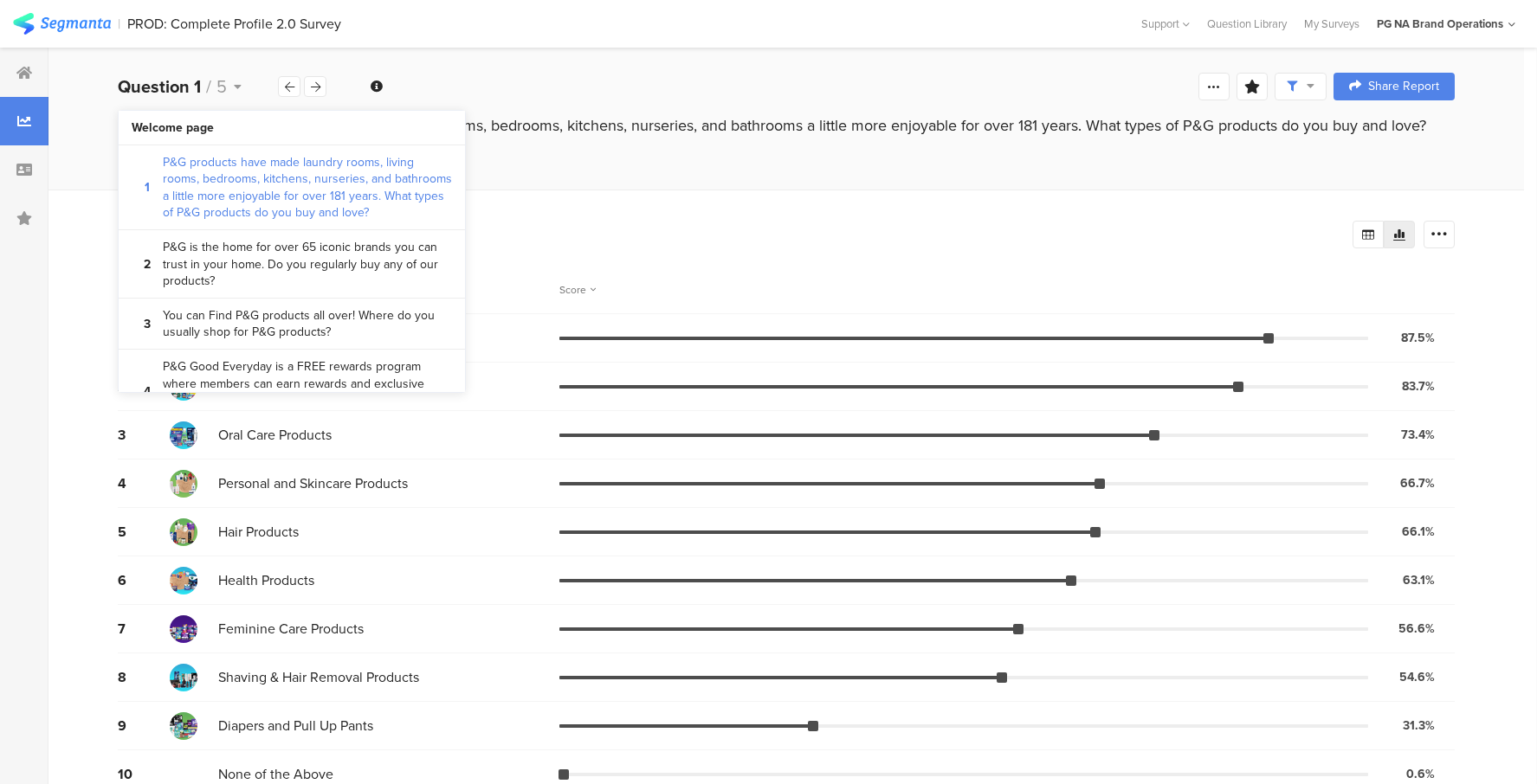
drag, startPoint x: 635, startPoint y: 96, endPoint x: 655, endPoint y: 115, distance: 27.6
click at [639, 98] on div "Question 1 / 5 Save Analysis Name Save Cancel Complete Responses Only Survey Sa…" at bounding box center [786, 87] width 1475 height 55
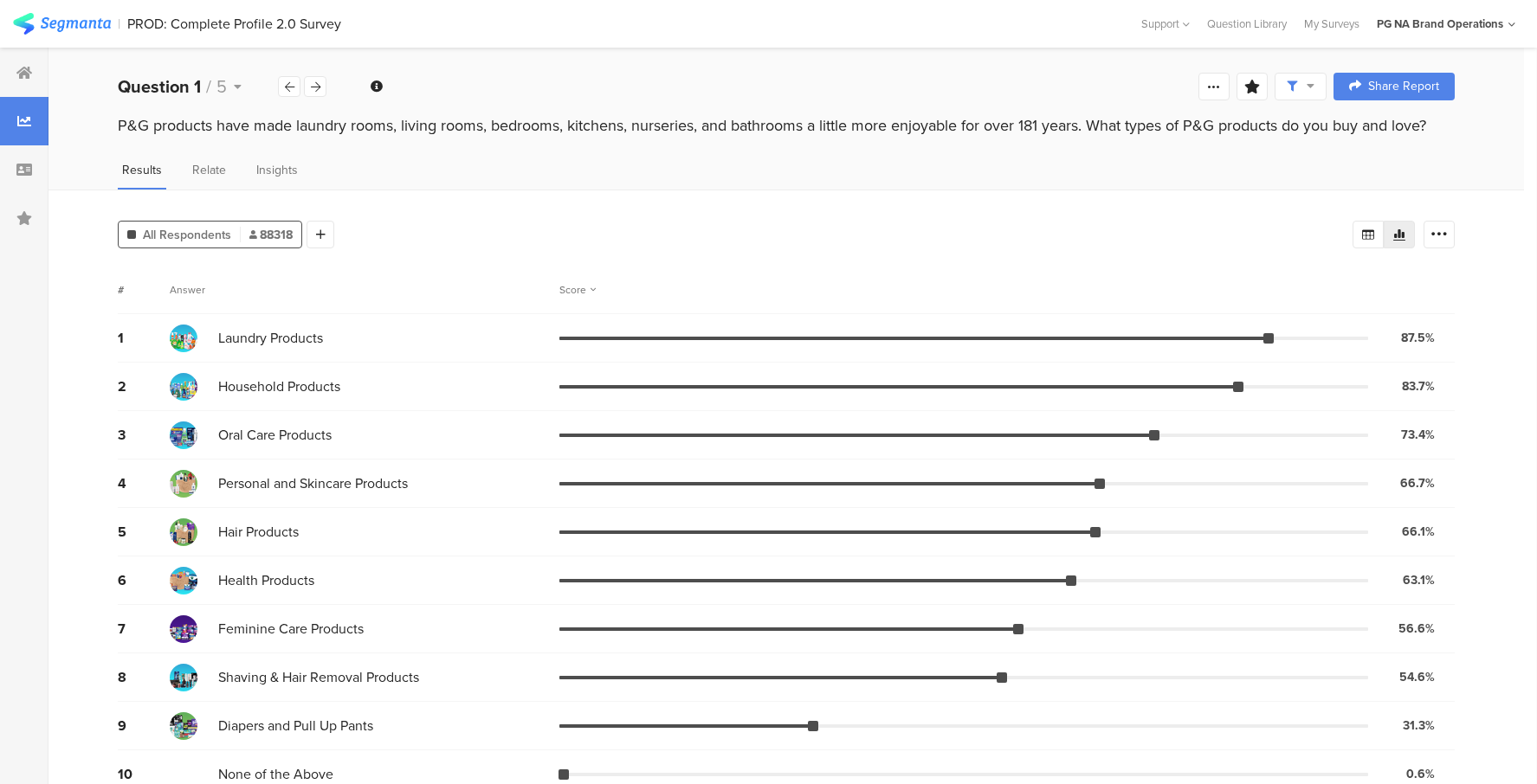
click at [30, 122] on icon at bounding box center [23, 121] width 13 height 13
click at [29, 122] on icon at bounding box center [23, 121] width 13 height 13
click at [23, 81] on div at bounding box center [24, 72] width 48 height 48
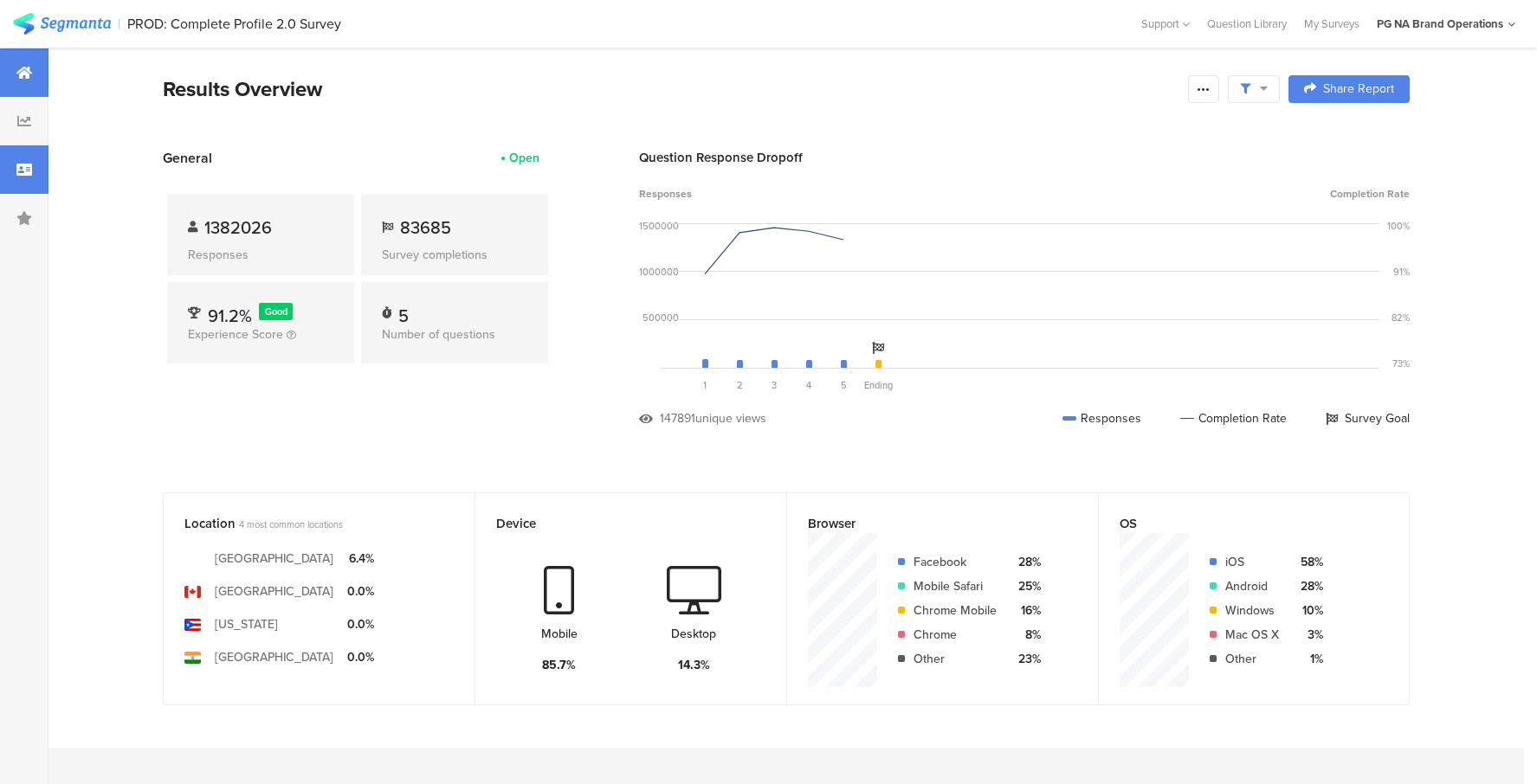
click at [26, 169] on icon at bounding box center [23, 169] width 15 height 13
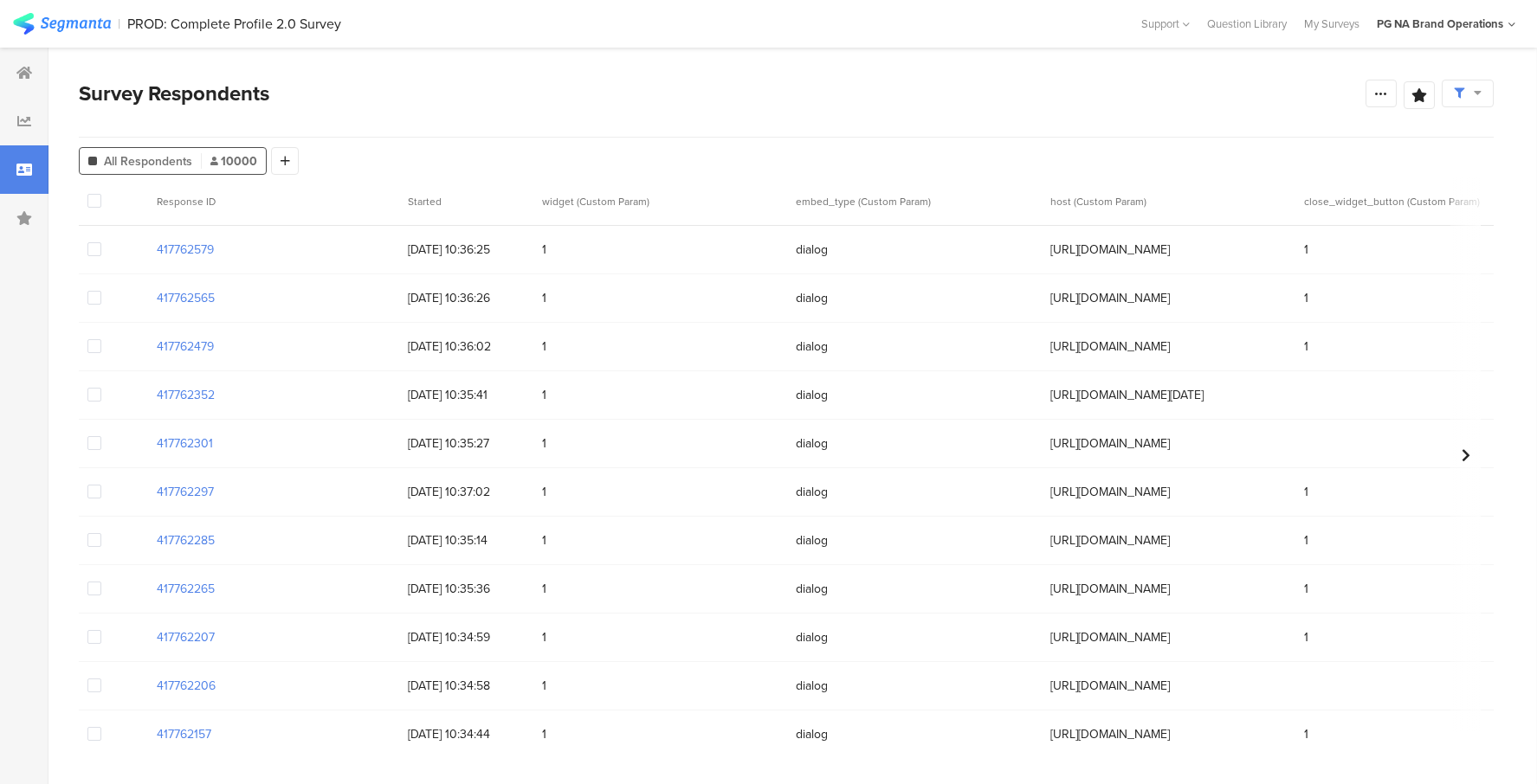
click at [160, 158] on span "All Respondents" at bounding box center [148, 161] width 89 height 18
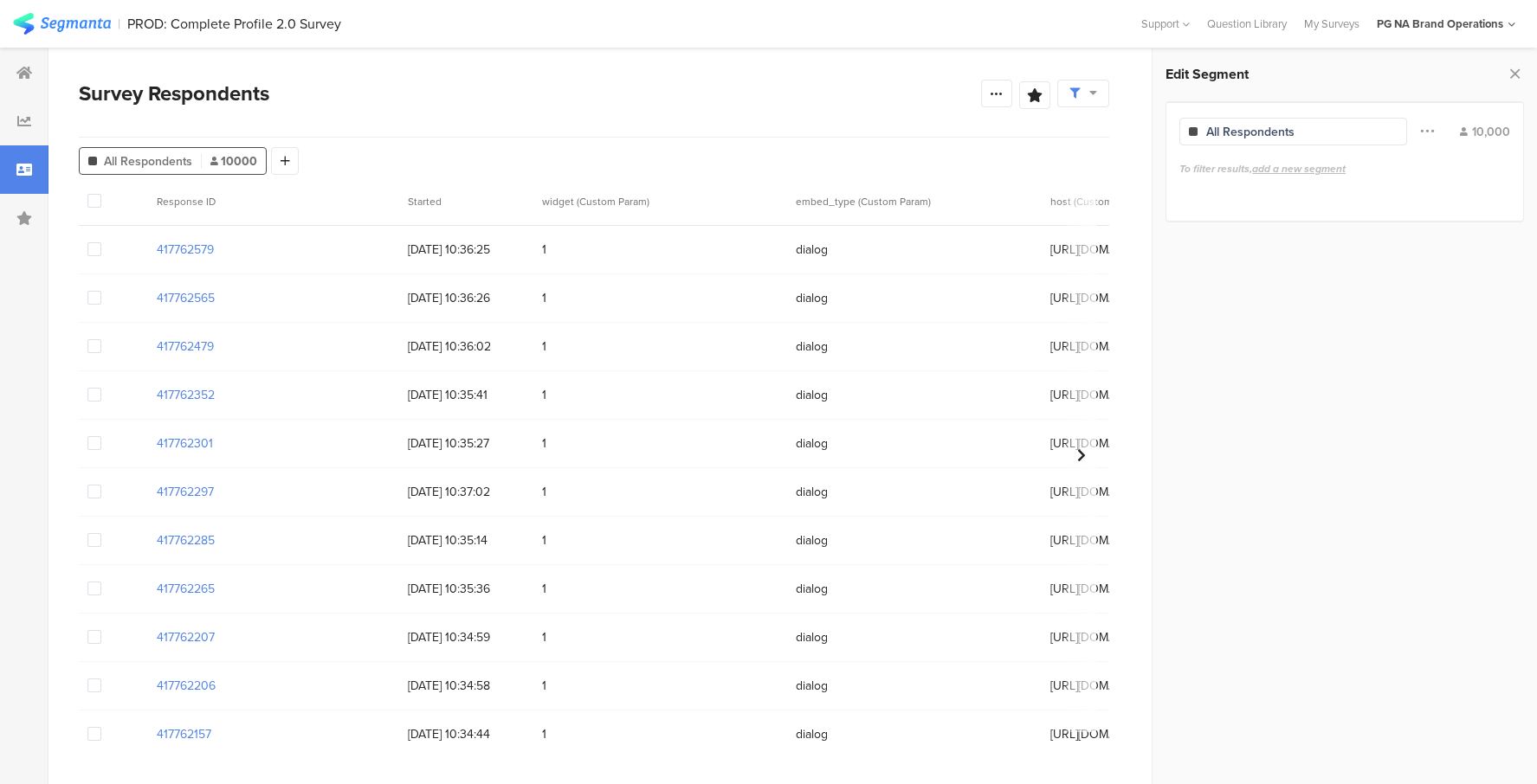
drag, startPoint x: 574, startPoint y: 130, endPoint x: 501, endPoint y: 132, distance: 73.0
click at [573, 130] on div "Survey Respondents Confidence Level 95 % Preview survey Edit survey Export Resu…" at bounding box center [593, 107] width 1030 height 60
click at [12, 89] on div at bounding box center [24, 72] width 48 height 48
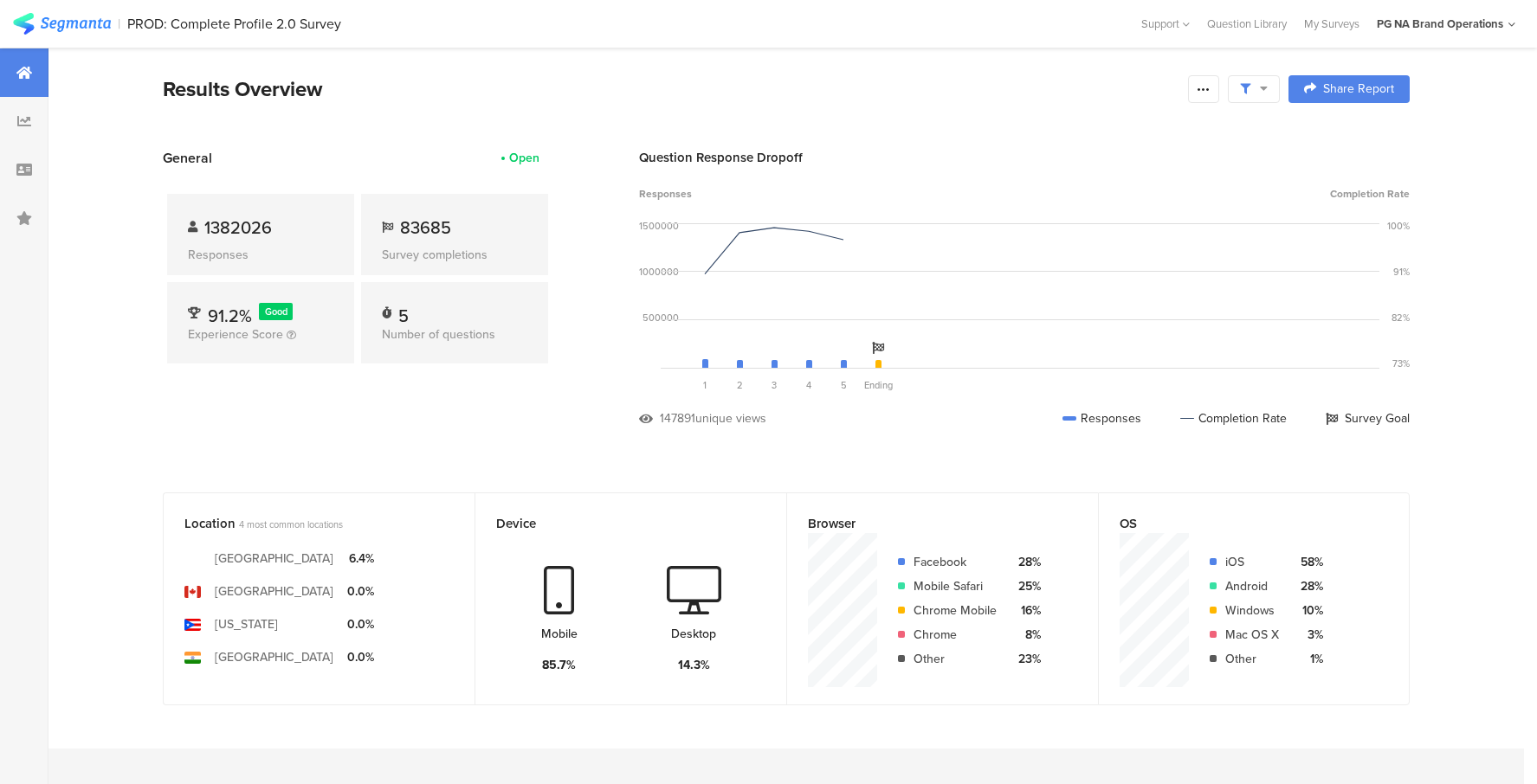
click at [406, 159] on div "General Open" at bounding box center [357, 158] width 389 height 20
click at [942, 426] on span "147891 unique views" at bounding box center [850, 418] width 423 height 18
click at [813, 428] on div "Question Response Dropoff Responses Completion Rate 1500000 1000000 500000 0 So…" at bounding box center [1024, 300] width 771 height 305
click at [868, 434] on div "Question Response Dropoff Responses Completion Rate 1500000 1000000 500000 0 So…" at bounding box center [1024, 300] width 771 height 305
click at [602, 426] on section "General Open 1382026 Responses 83685 Survey completions 91.2% Good Experience S…" at bounding box center [785, 300] width 1385 height 305
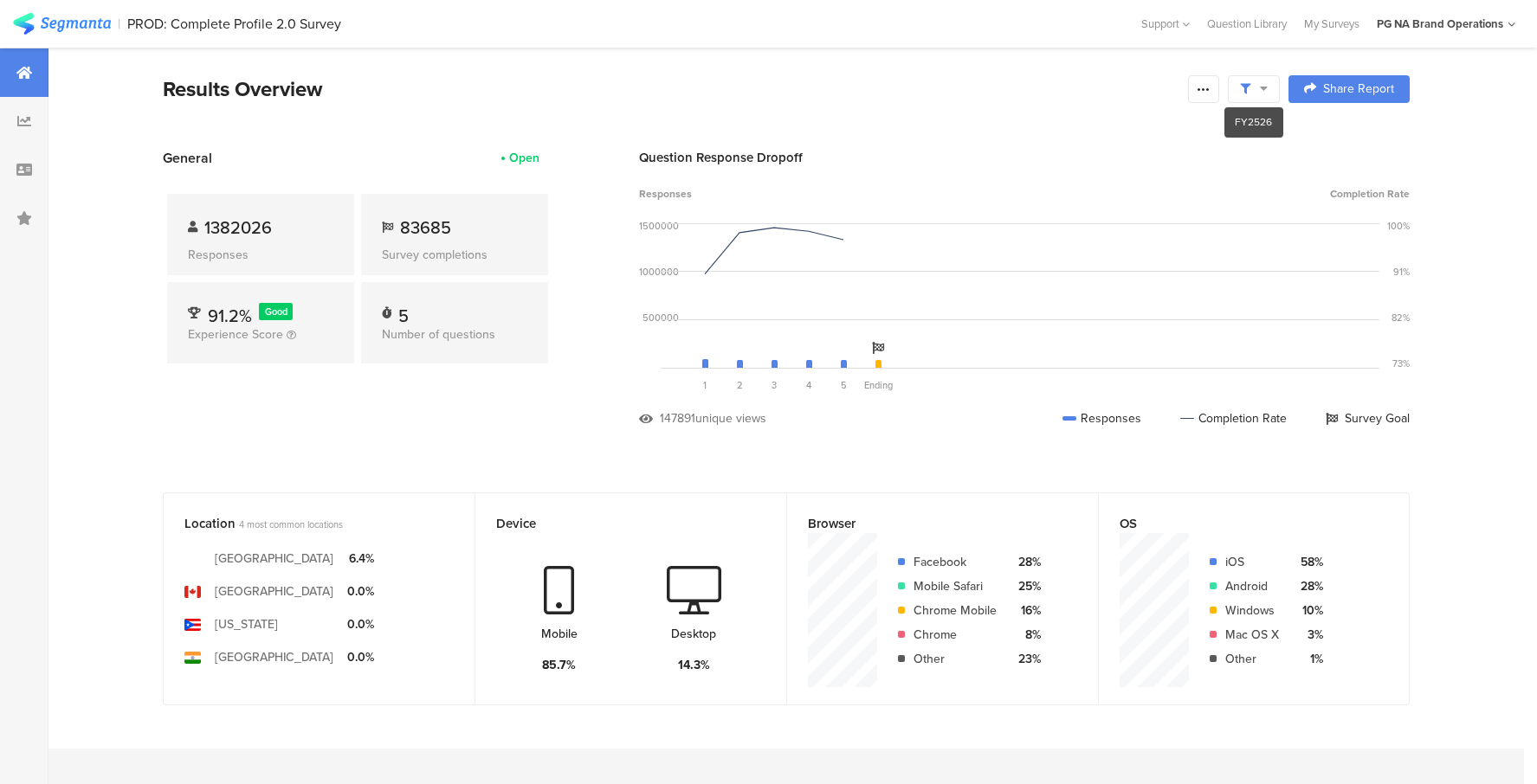
click at [1261, 88] on icon at bounding box center [1263, 89] width 8 height 13
click at [1237, 234] on span "Edit Sample" at bounding box center [1209, 232] width 63 height 17
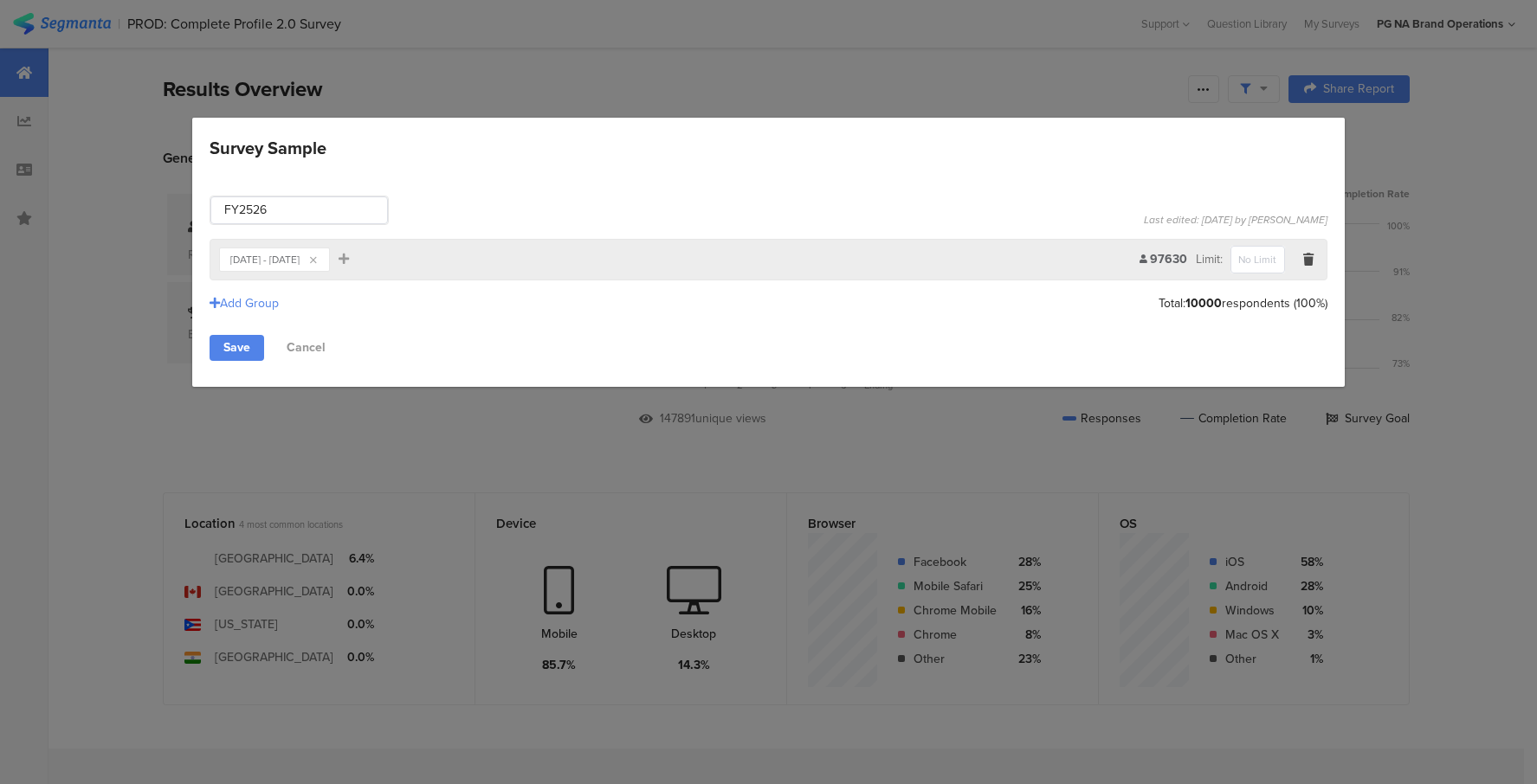
click at [300, 260] on div "Jul 01, 2025 - Aug 13, 2025" at bounding box center [264, 260] width 69 height 11
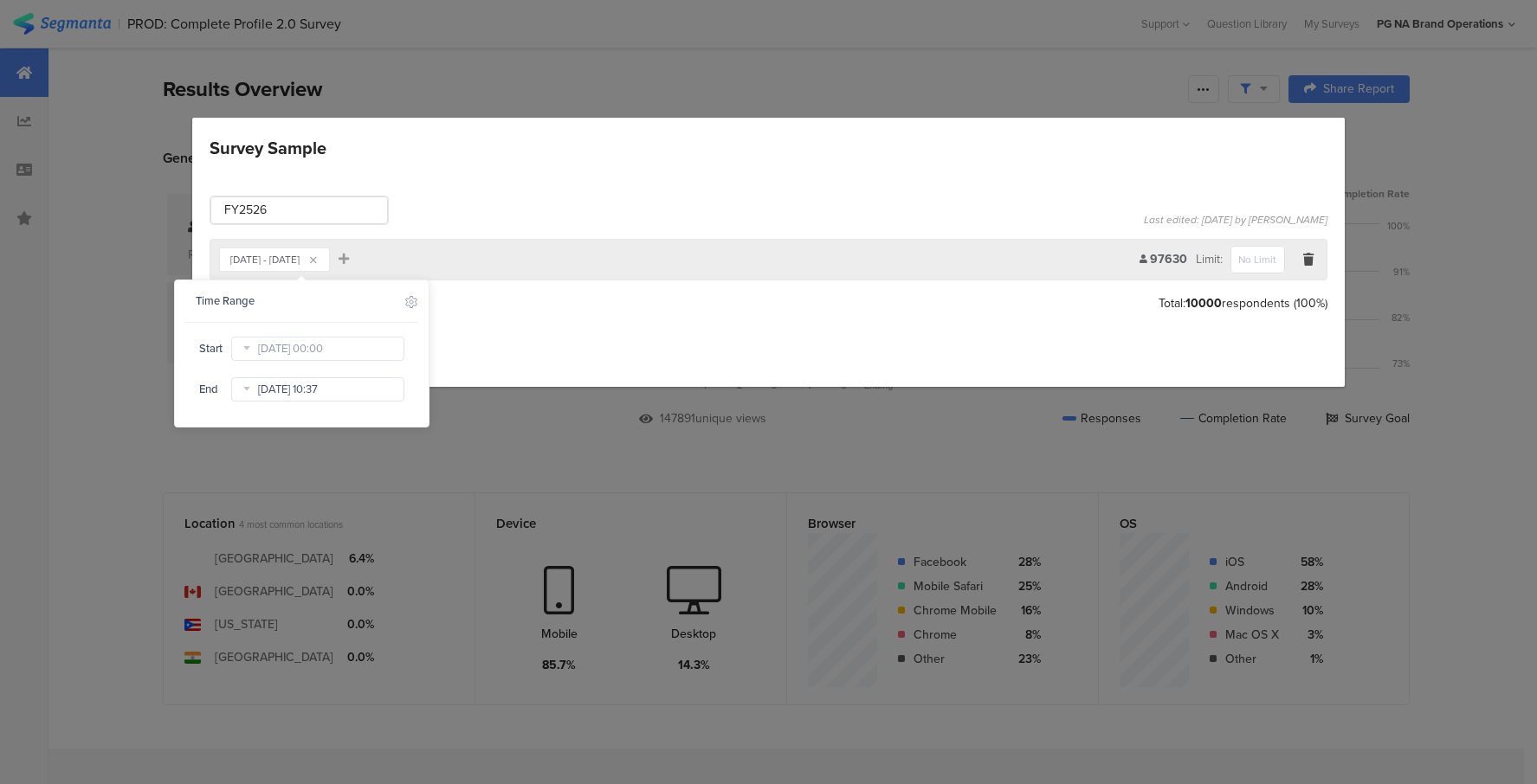
click at [268, 393] on input "Aug 13 2025 10:37" at bounding box center [317, 389] width 173 height 24
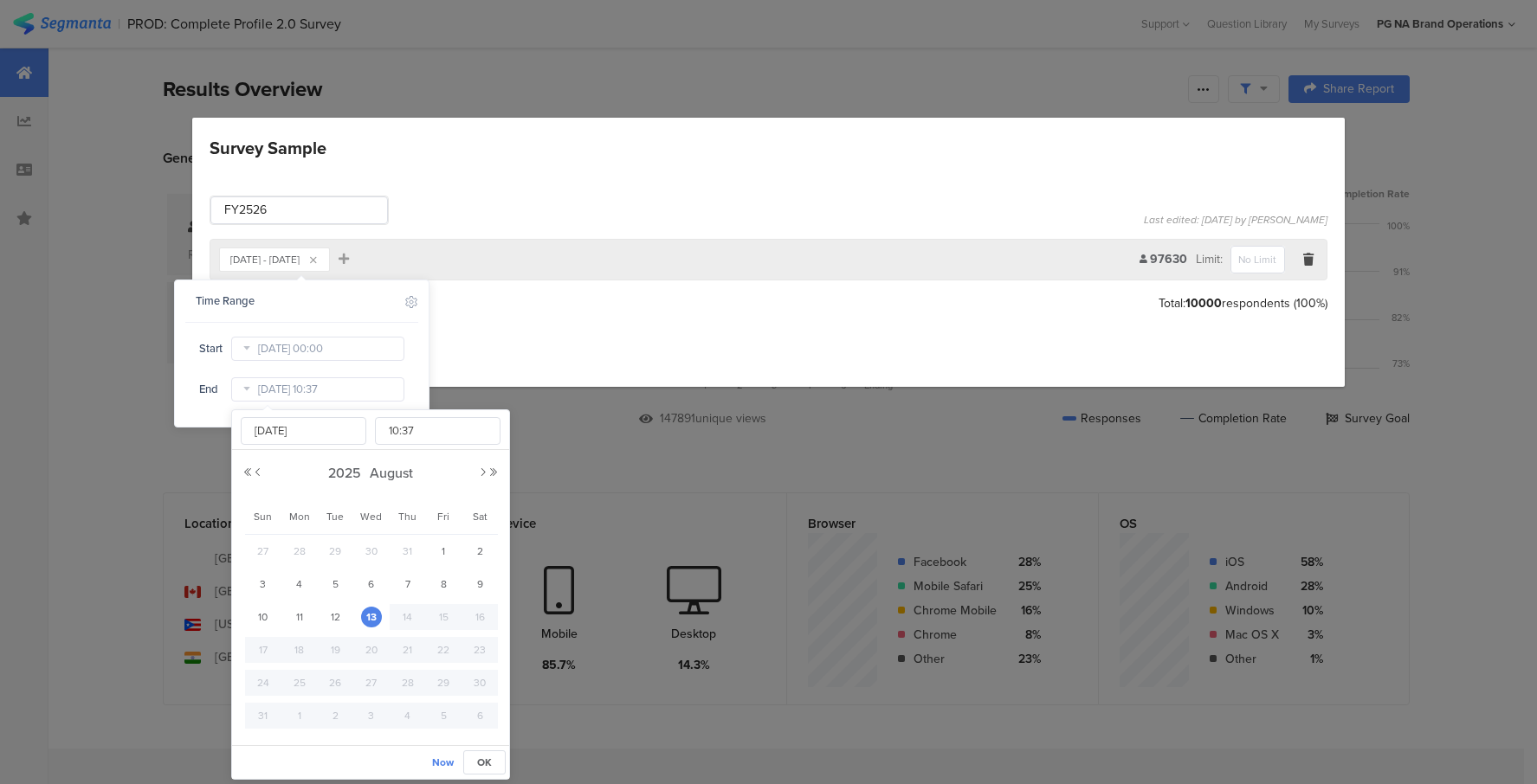
click at [409, 550] on span "31" at bounding box center [407, 550] width 21 height 21
type input "Jul 31 2025 10:37"
type input "Jul 31 2025"
click at [485, 762] on span "OK" at bounding box center [484, 762] width 14 height 15
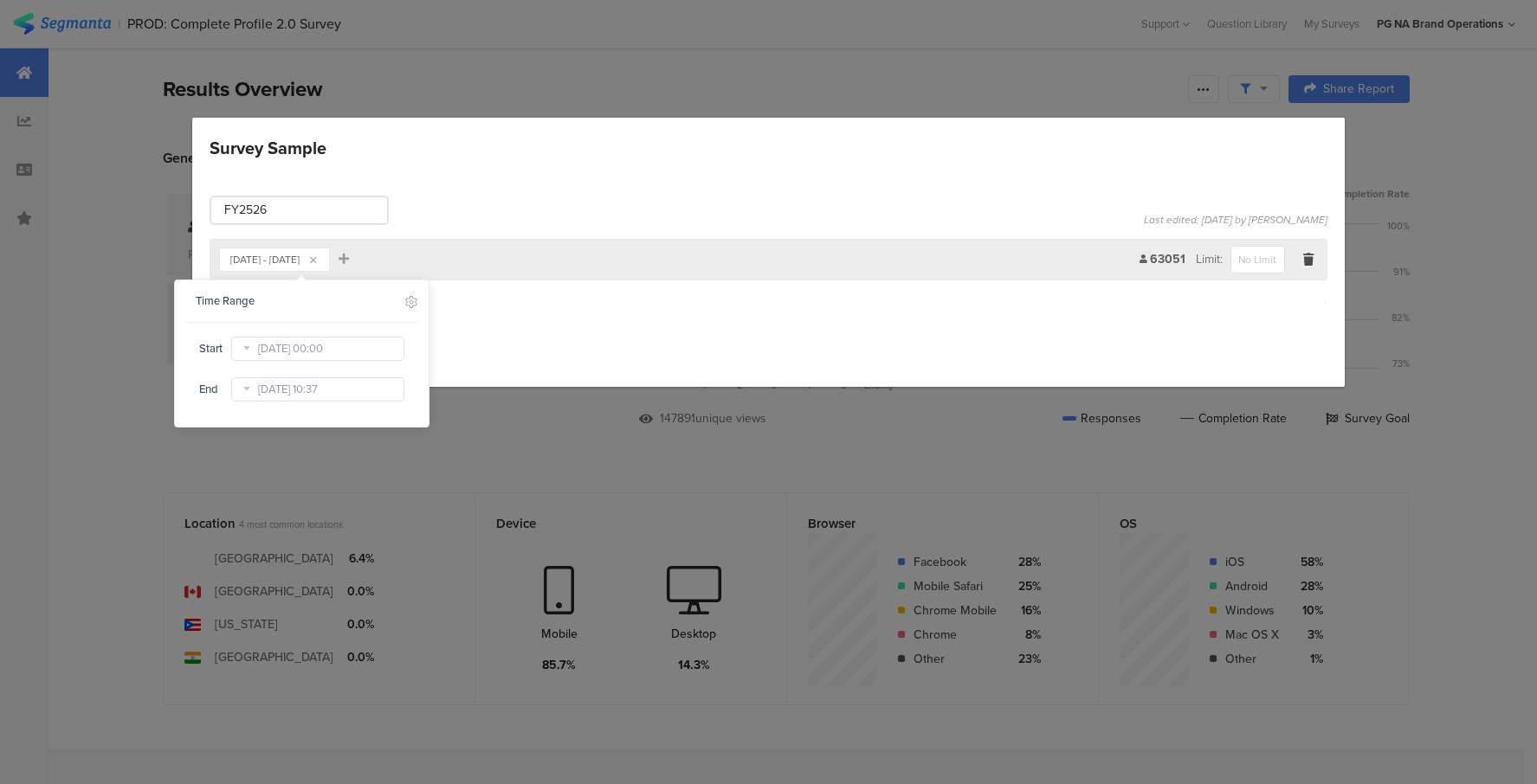
click at [696, 348] on div "Save Cancel" at bounding box center [768, 347] width 1118 height 26
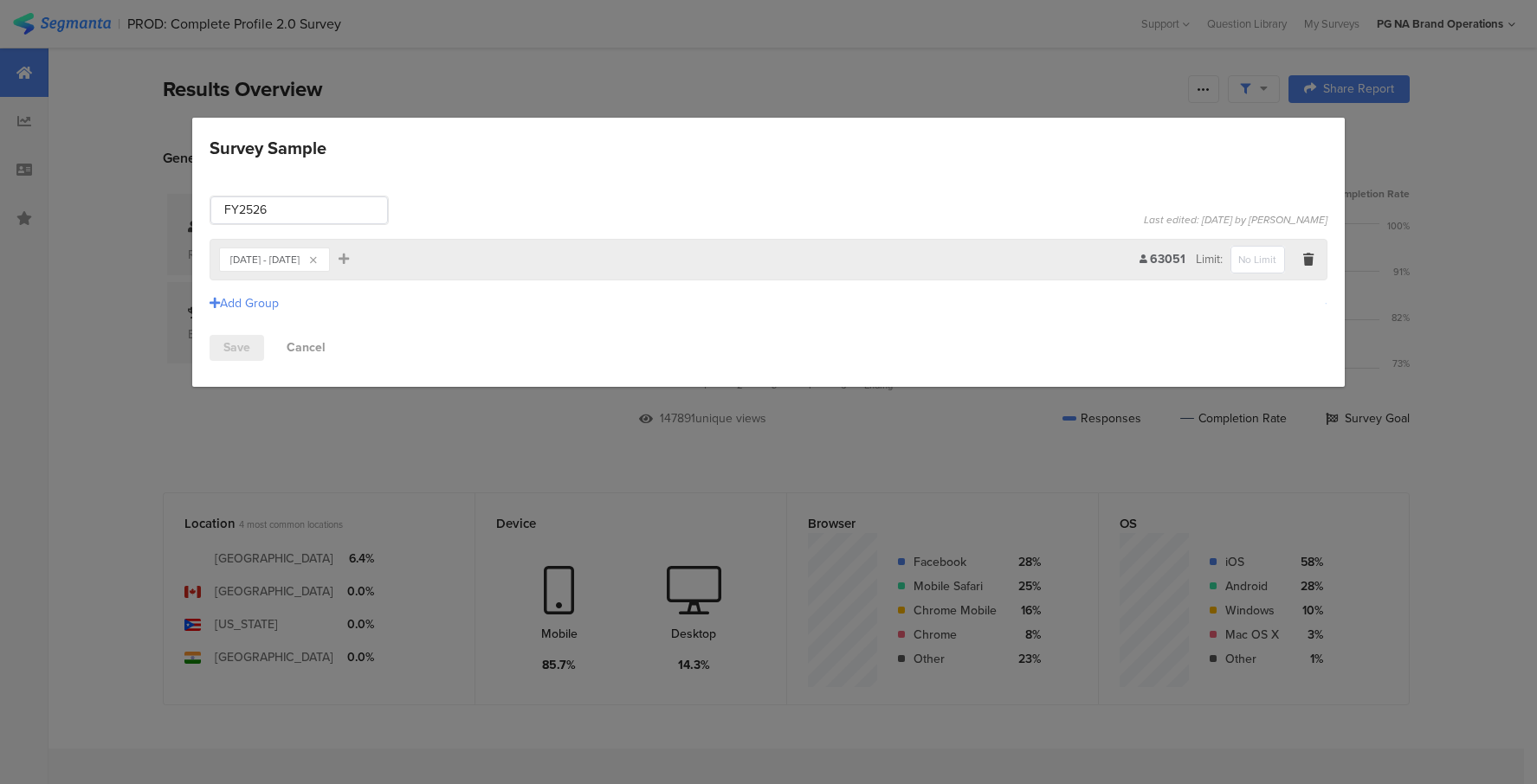
click at [226, 350] on link "Save" at bounding box center [236, 347] width 55 height 26
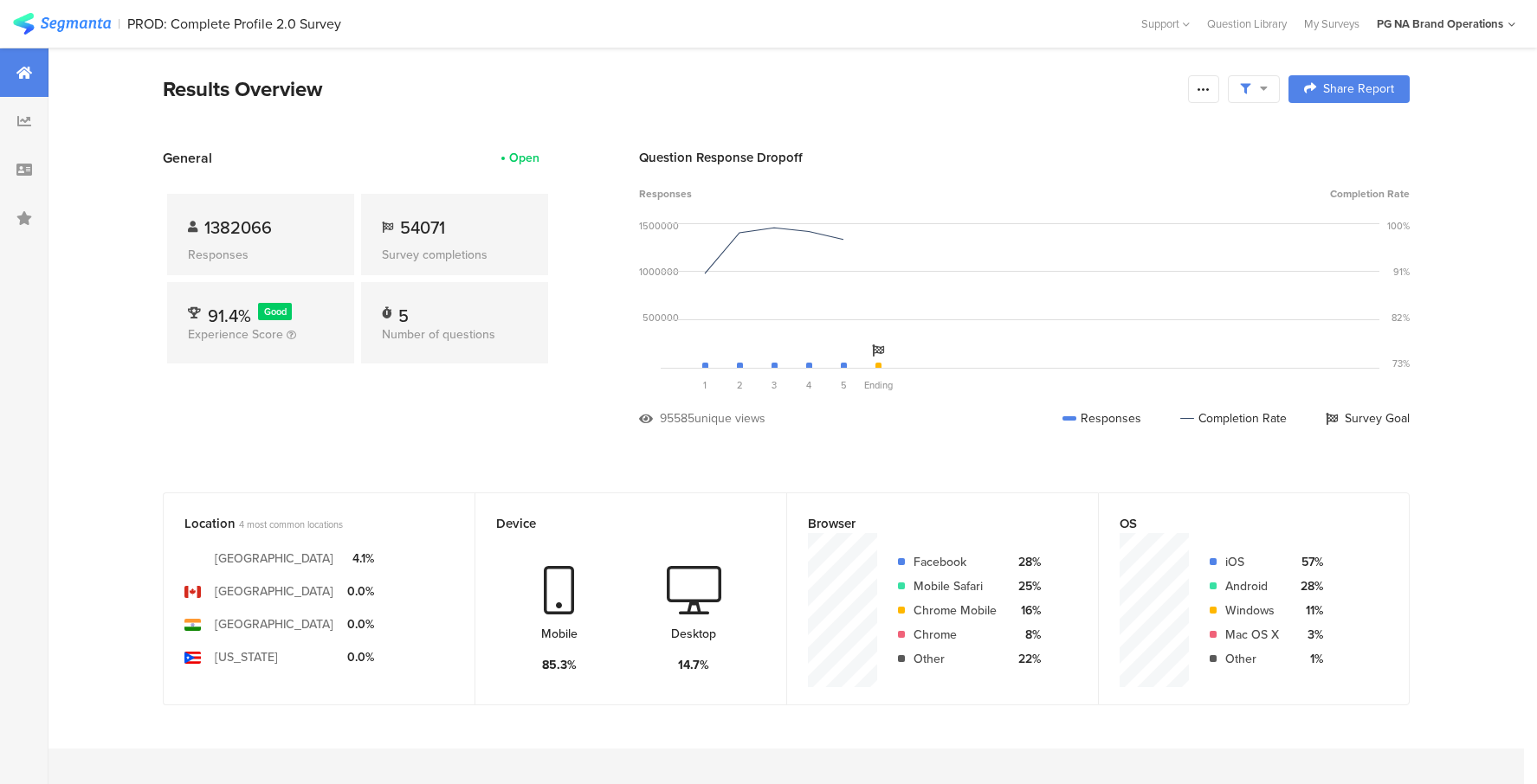
click at [648, 115] on section "Results Overview Confidence Level 95 % Preview survey Edit survey Export Result…" at bounding box center [785, 110] width 1385 height 74
click at [986, 452] on div "Question Response Dropoff Responses Completion Rate 1500000 1000000 500000 0 So…" at bounding box center [1024, 300] width 771 height 305
